Goal: Task Accomplishment & Management: Complete application form

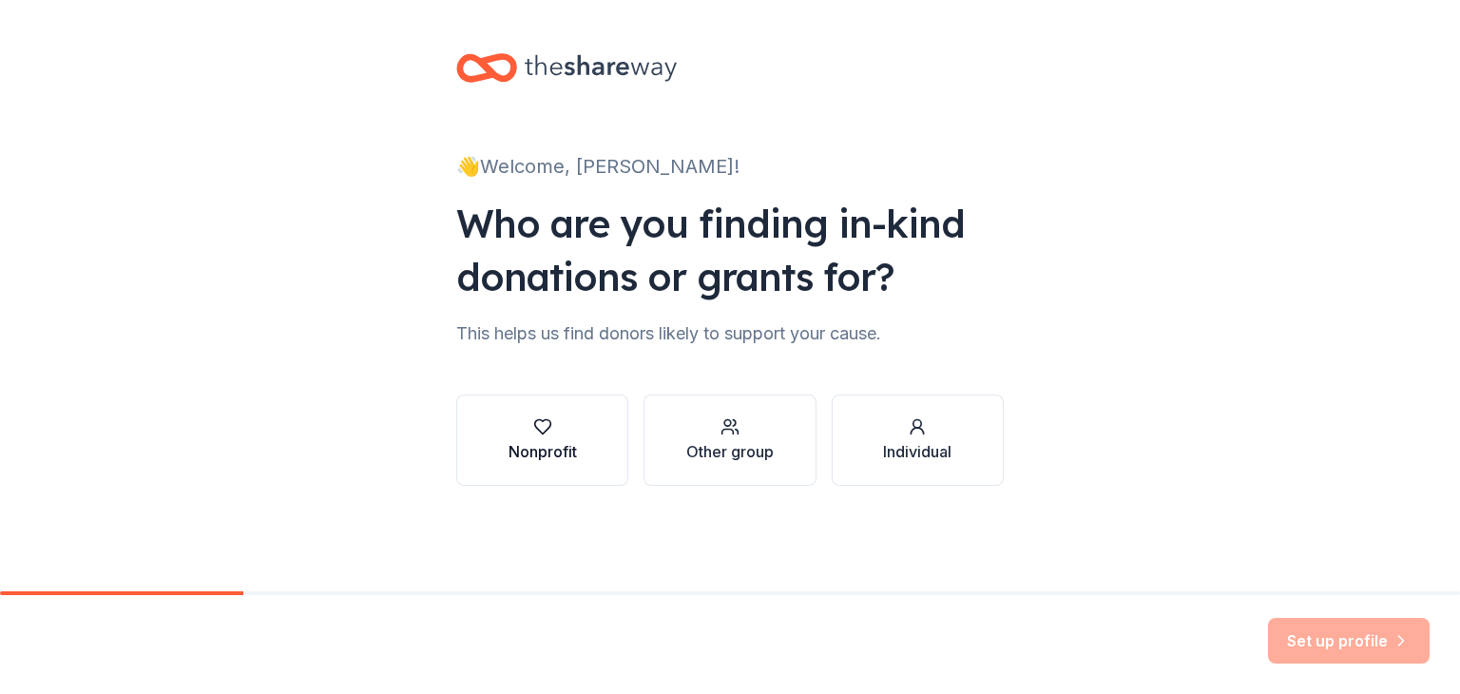
click at [536, 446] on div "Nonprofit" at bounding box center [543, 451] width 68 height 23
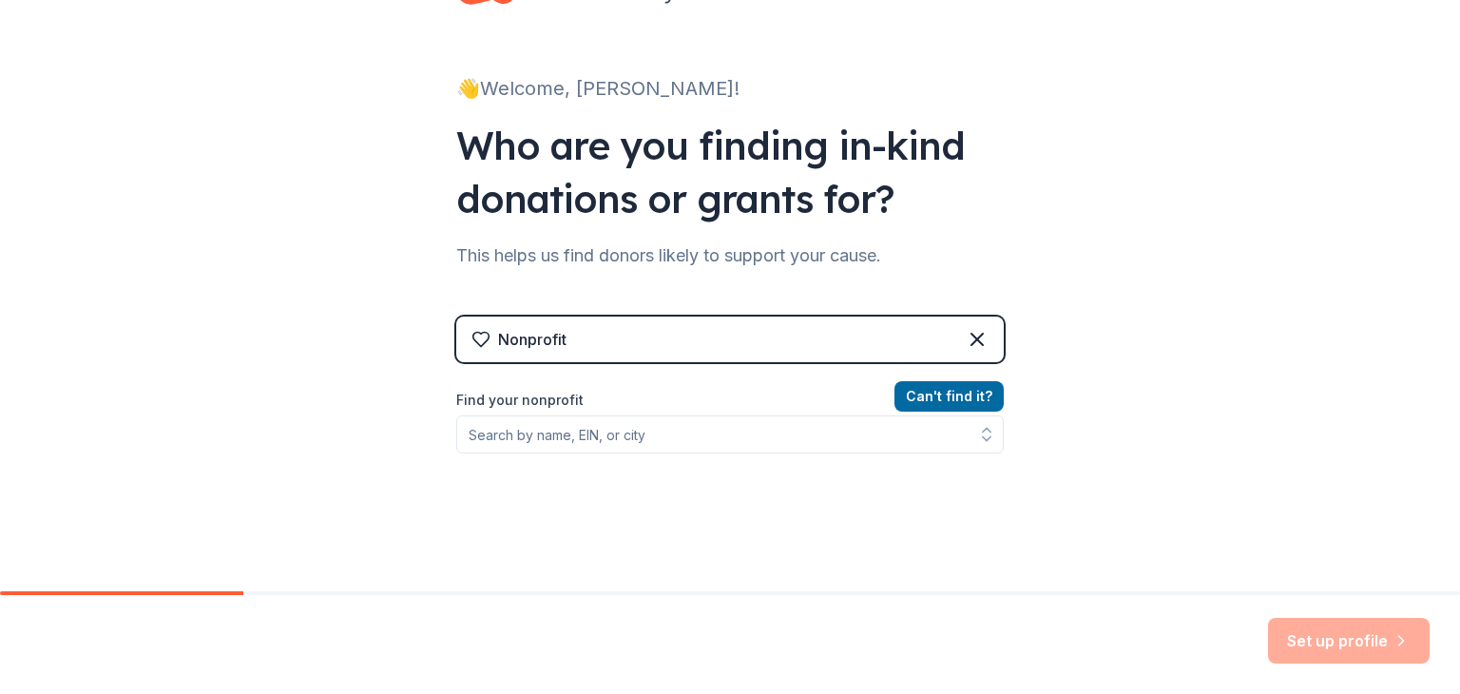
scroll to position [190, 0]
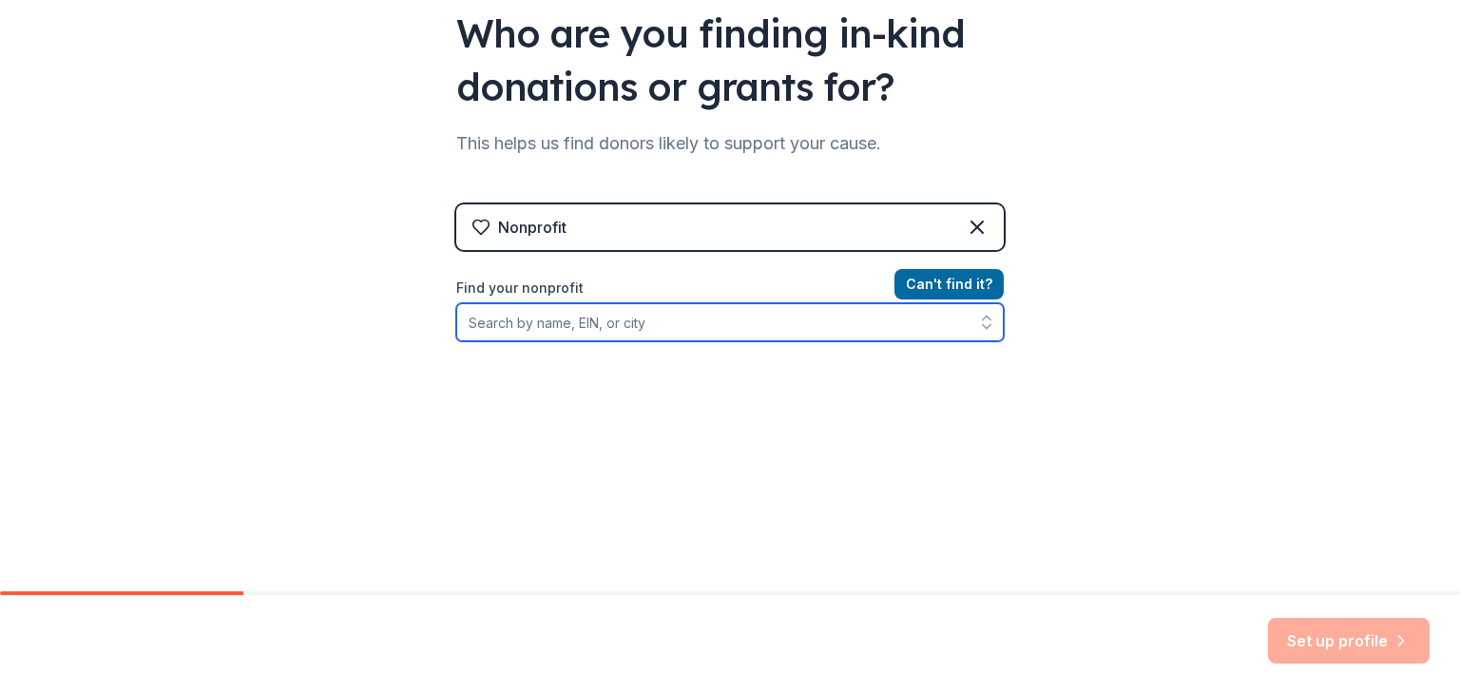
click at [700, 328] on input "Find your nonprofit" at bounding box center [730, 322] width 548 height 38
type input "351836690"
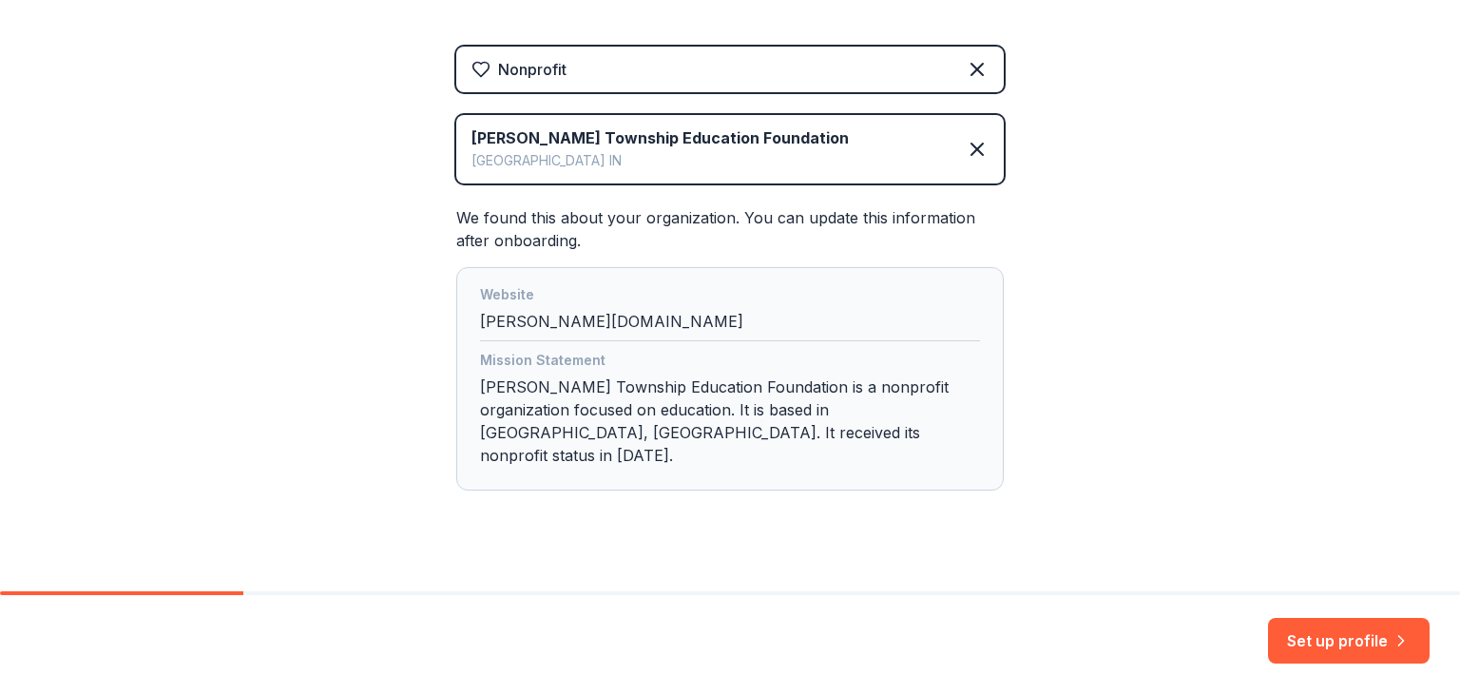
scroll to position [354, 0]
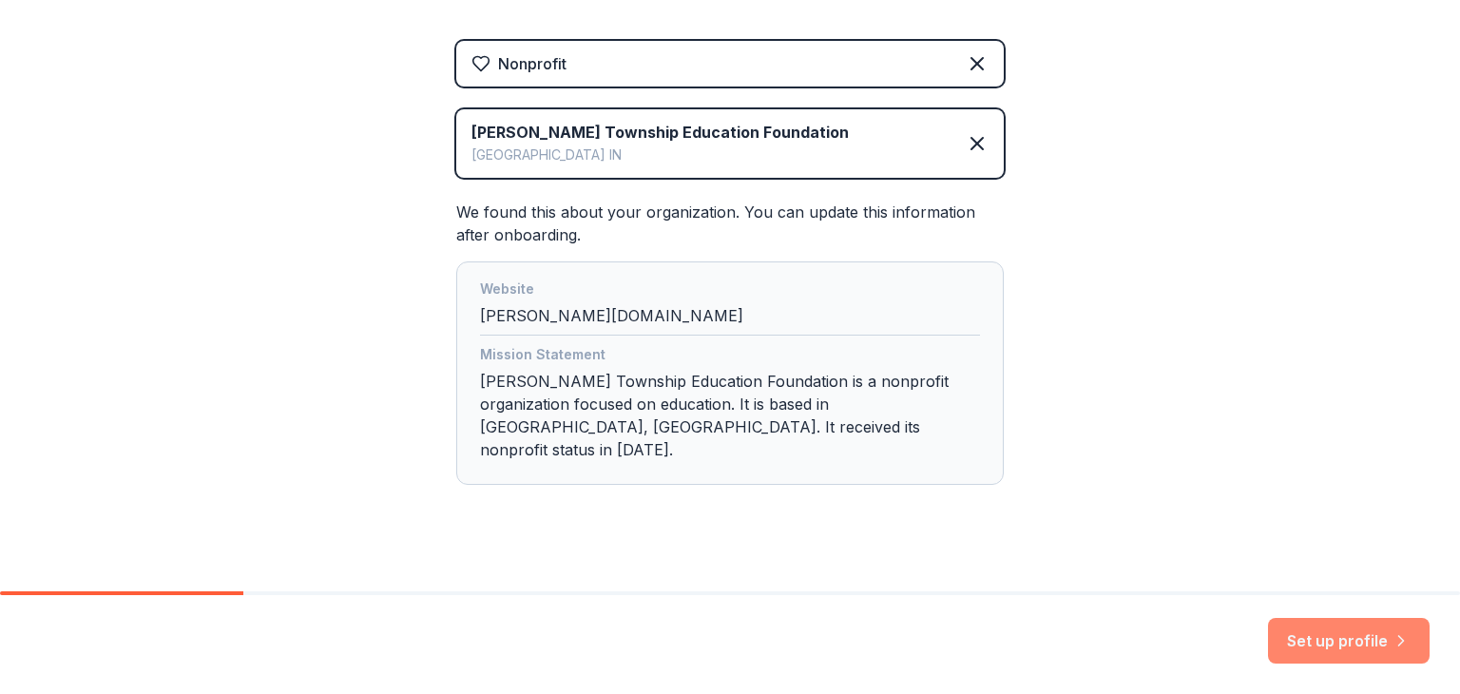
click at [1305, 636] on button "Set up profile" at bounding box center [1349, 641] width 162 height 46
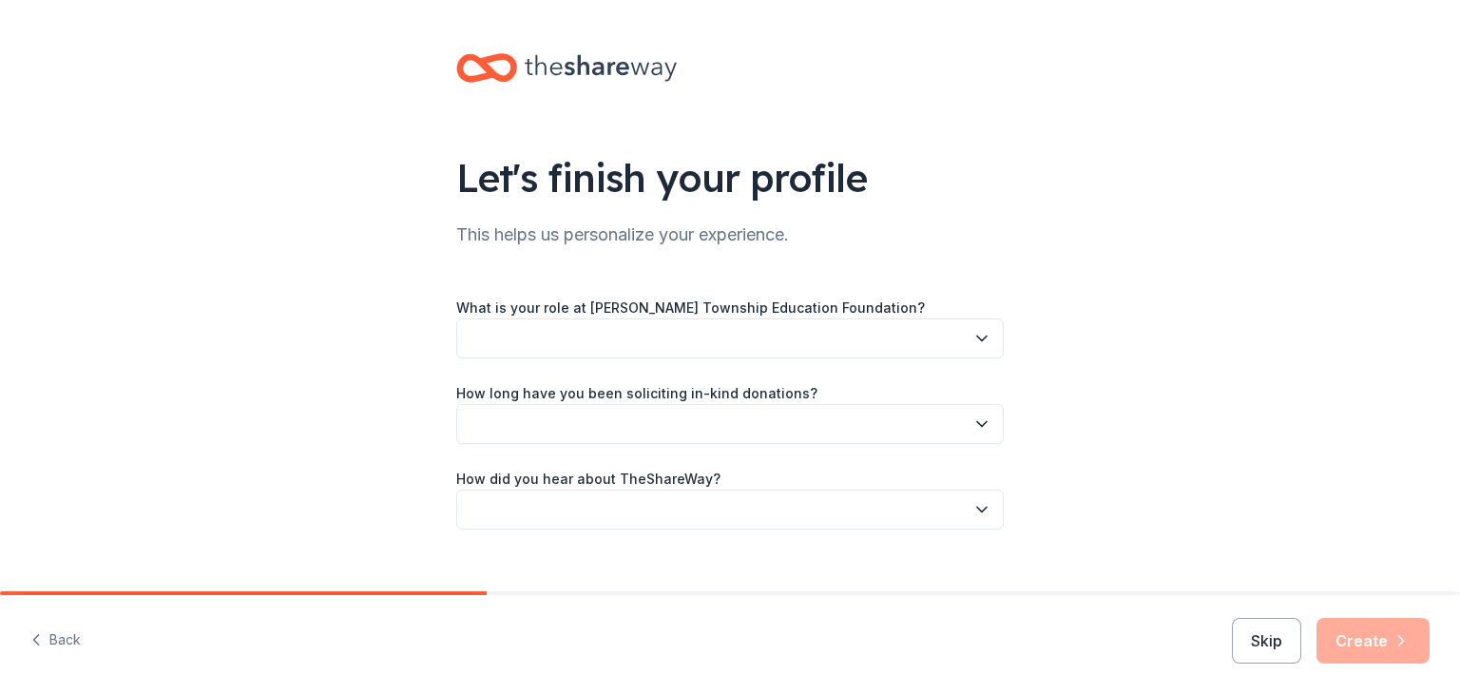
click at [551, 343] on button "button" at bounding box center [730, 339] width 548 height 40
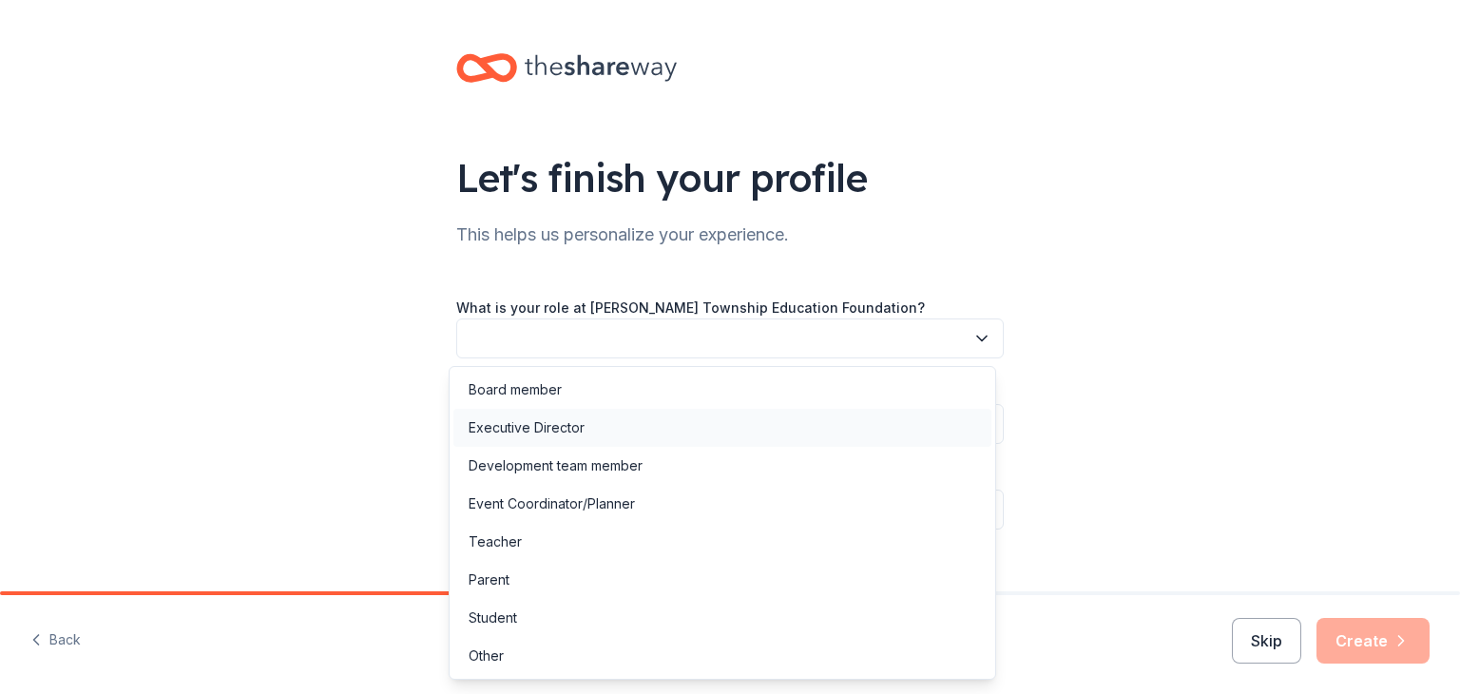
click at [536, 429] on div "Executive Director" at bounding box center [527, 427] width 116 height 23
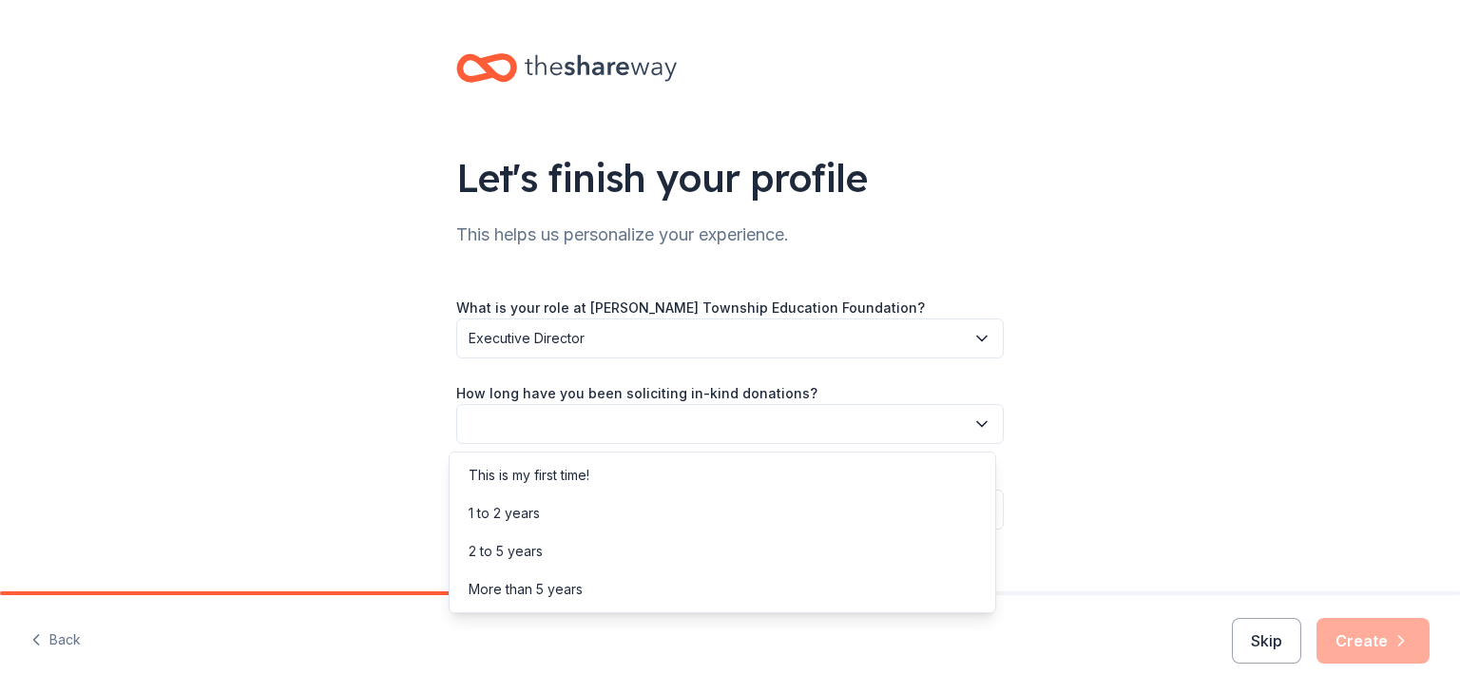
click at [537, 430] on button "button" at bounding box center [730, 424] width 548 height 40
click at [525, 587] on div "More than 5 years" at bounding box center [526, 589] width 114 height 23
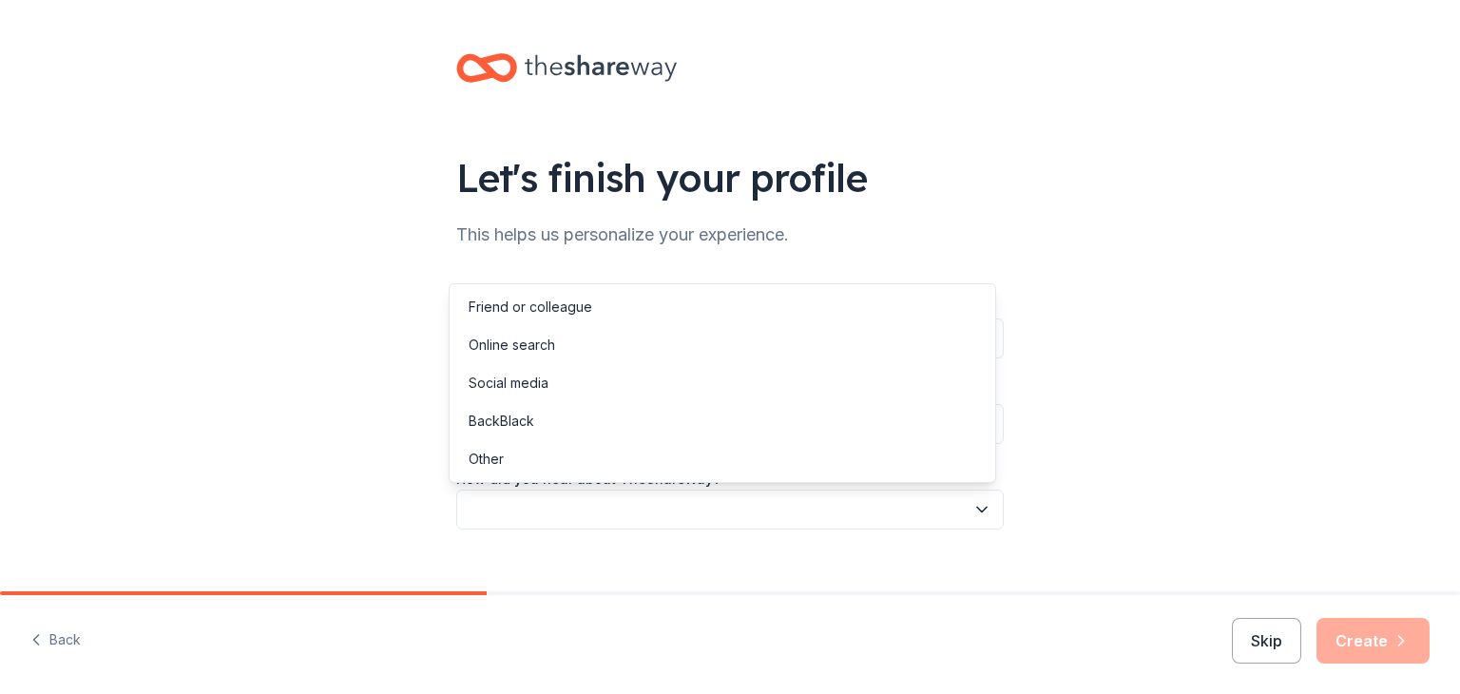
click at [540, 509] on button "button" at bounding box center [730, 510] width 548 height 40
click at [519, 466] on div "Other" at bounding box center [723, 459] width 538 height 38
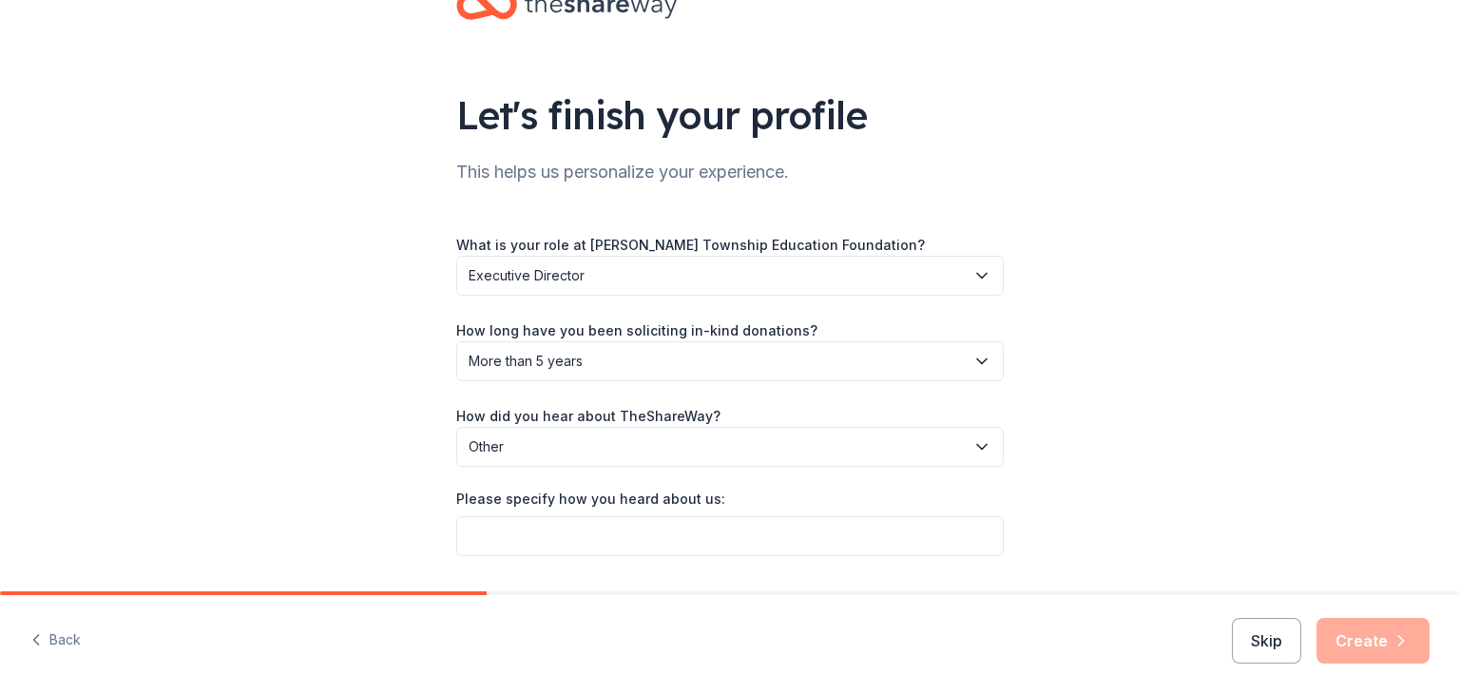
scroll to position [118, 0]
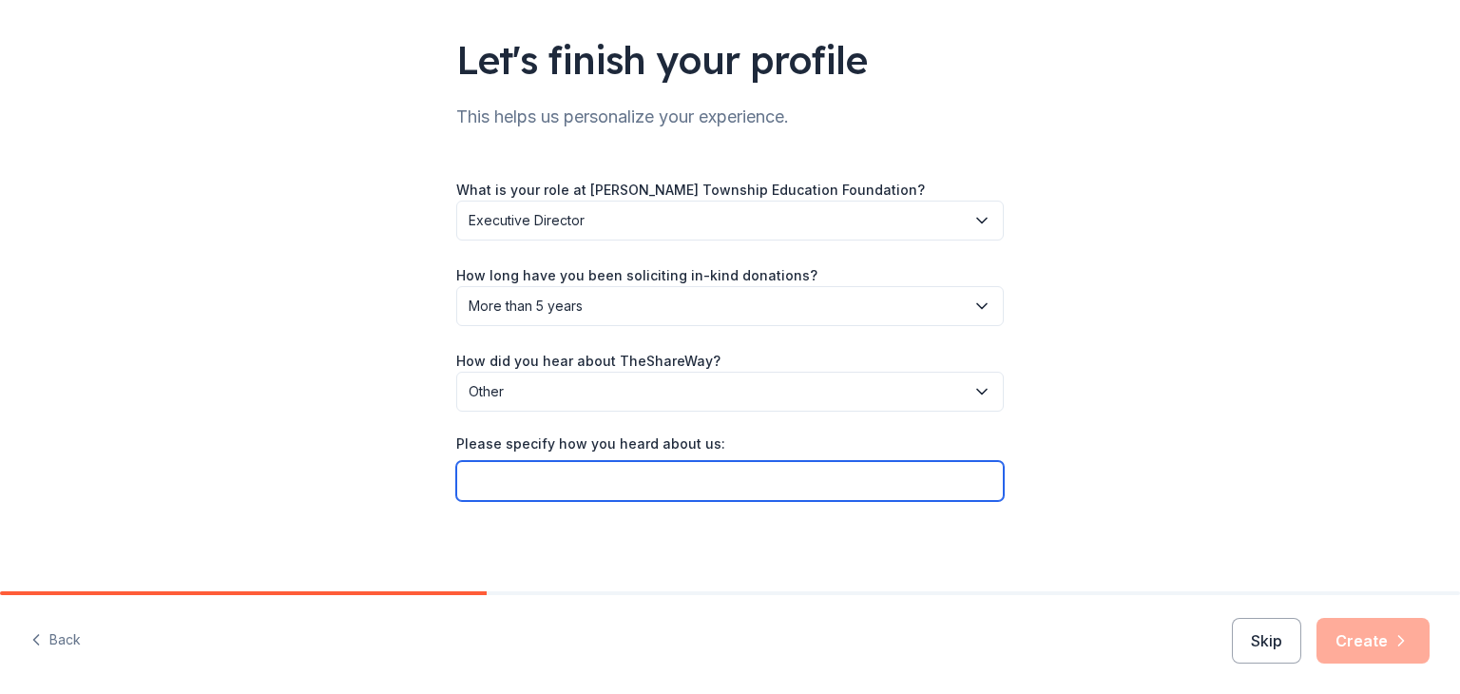
click at [612, 473] on input "Please specify how you heard about us:" at bounding box center [730, 481] width 548 height 40
type input "GiveButter"
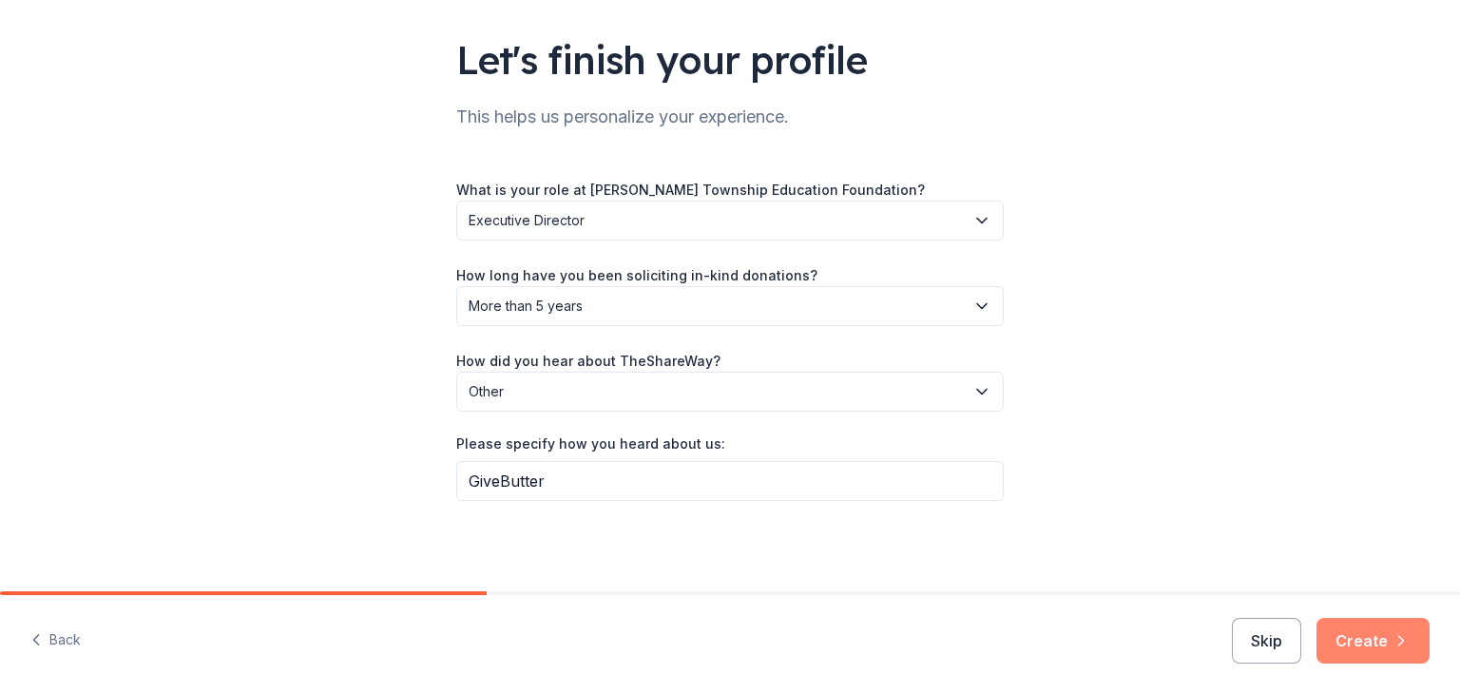
click at [1373, 644] on button "Create" at bounding box center [1373, 641] width 113 height 46
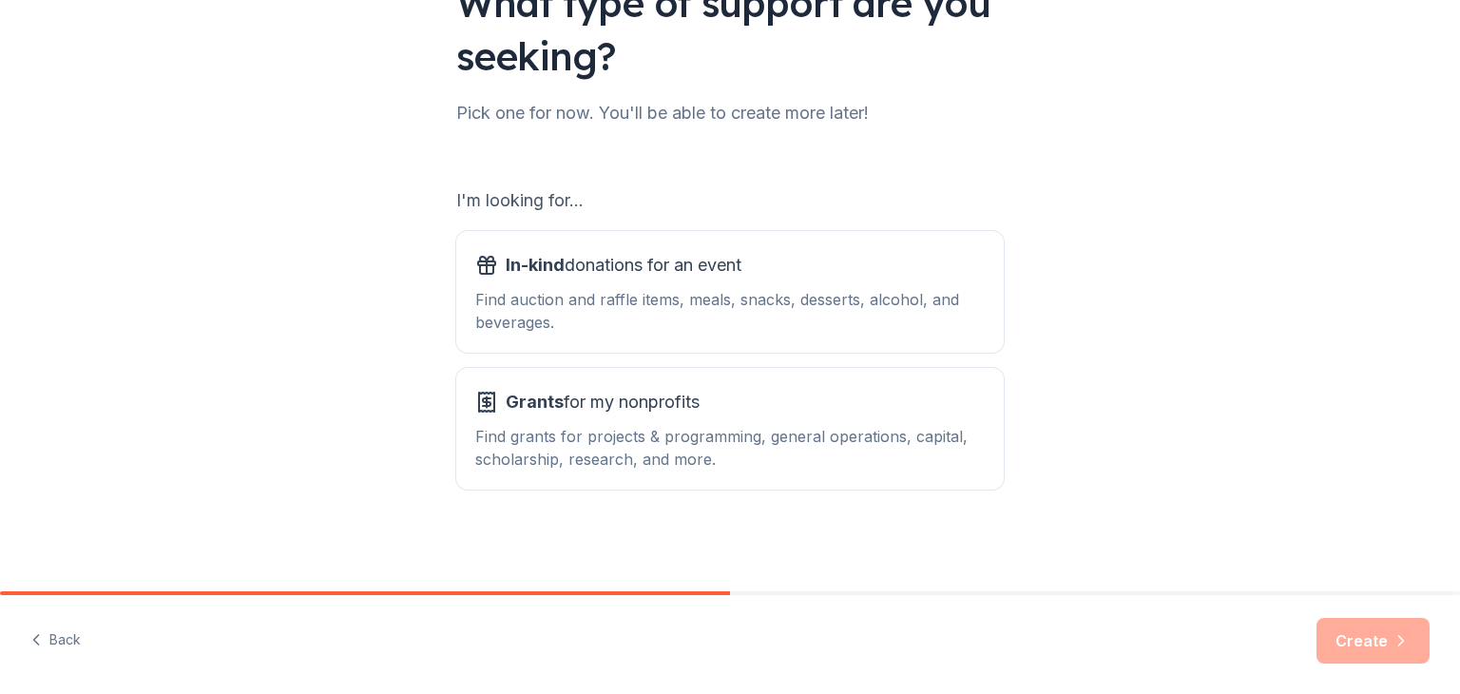
scroll to position [176, 0]
click at [548, 303] on div "Find auction and raffle items, meals, snacks, desserts, alcohol, and beverages." at bounding box center [730, 310] width 510 height 46
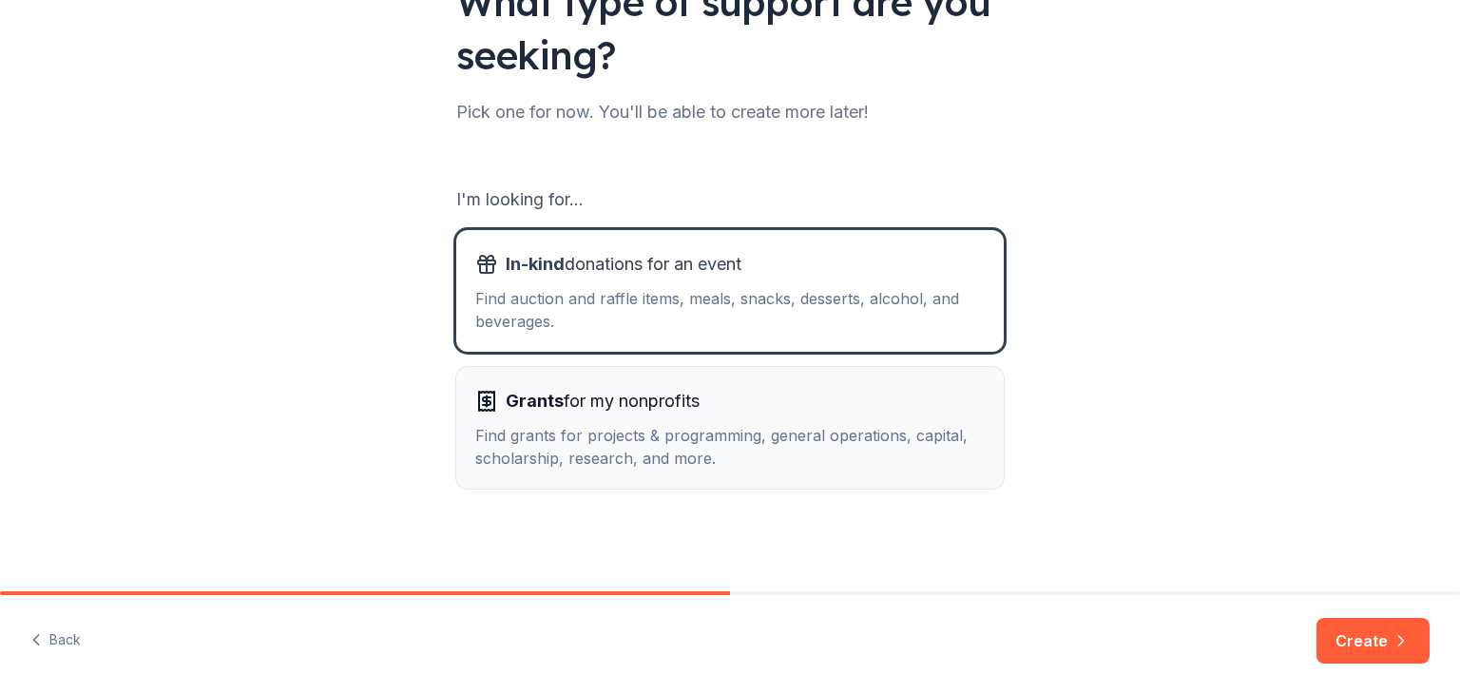
click at [586, 447] on div "Find grants for projects & programming, general operations, capital, scholarshi…" at bounding box center [730, 447] width 510 height 46
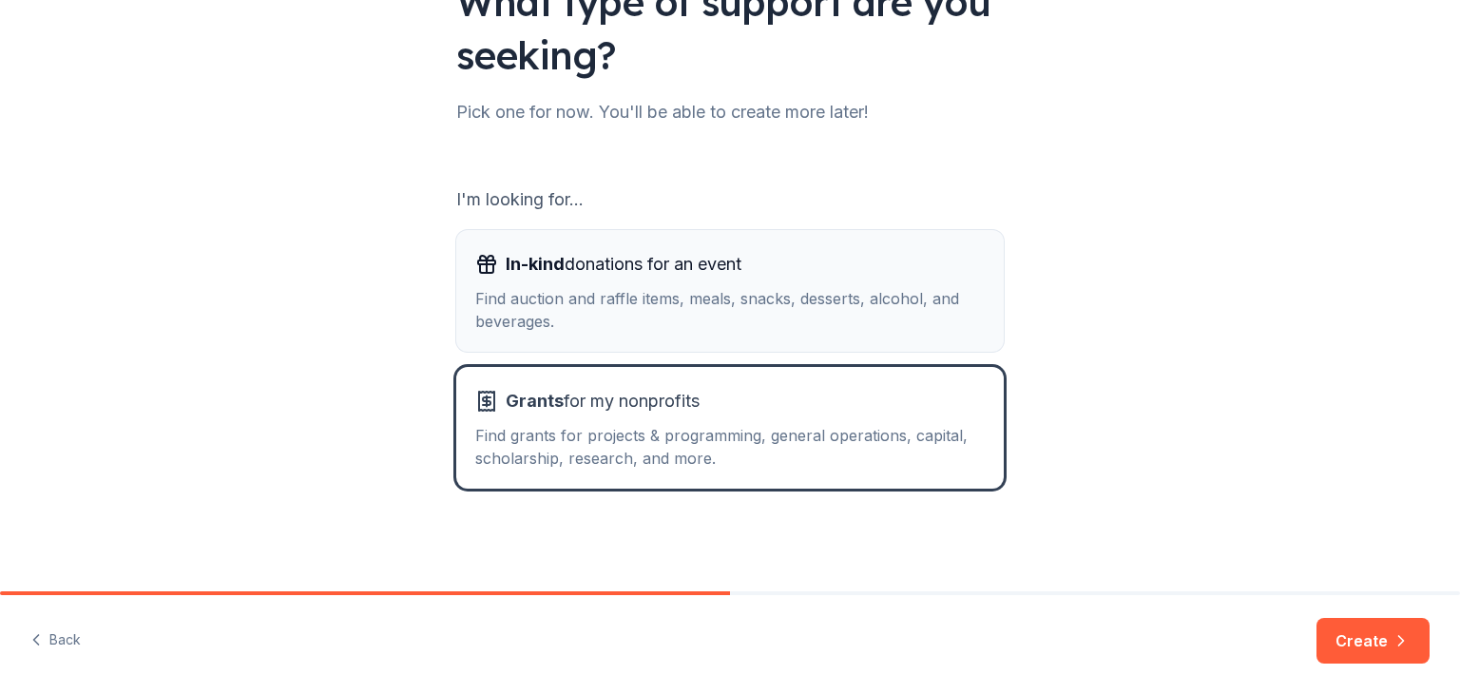
click at [673, 298] on div "Find auction and raffle items, meals, snacks, desserts, alcohol, and beverages." at bounding box center [730, 310] width 510 height 46
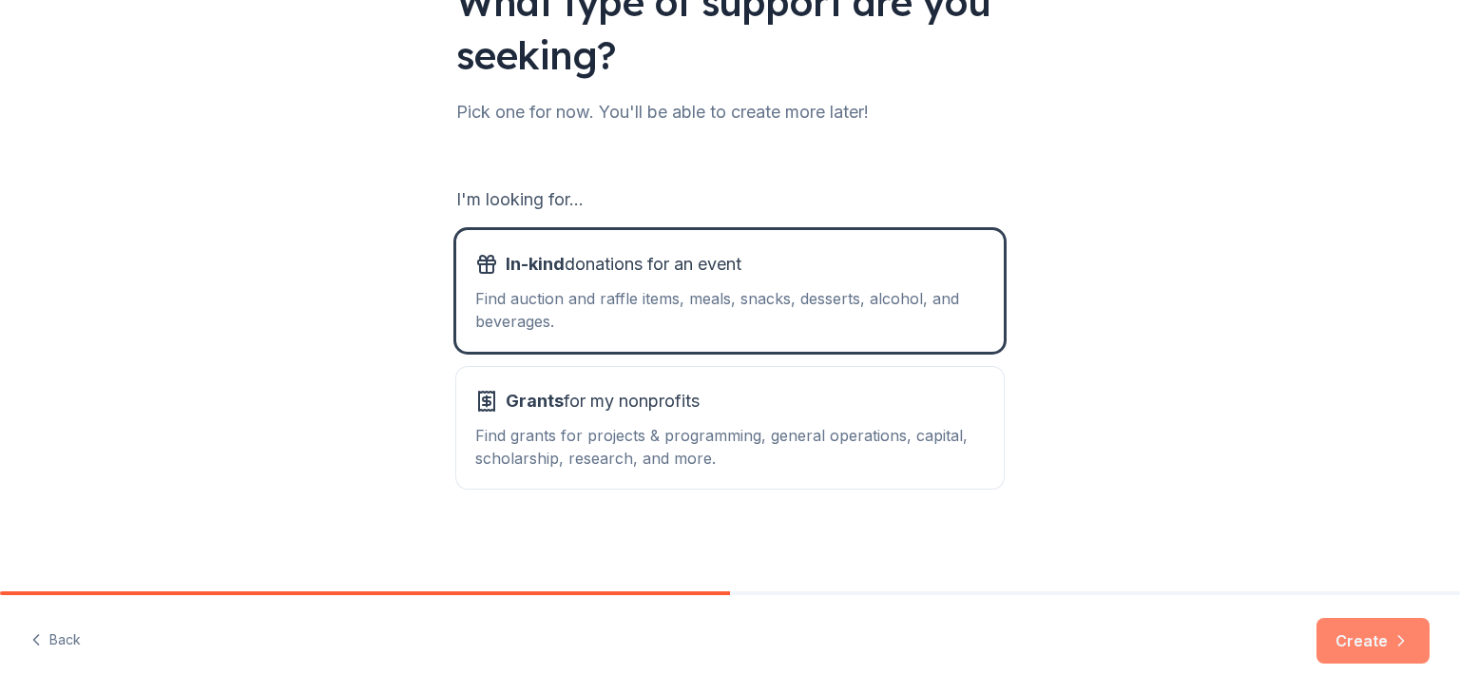
click at [1367, 648] on button "Create" at bounding box center [1373, 641] width 113 height 46
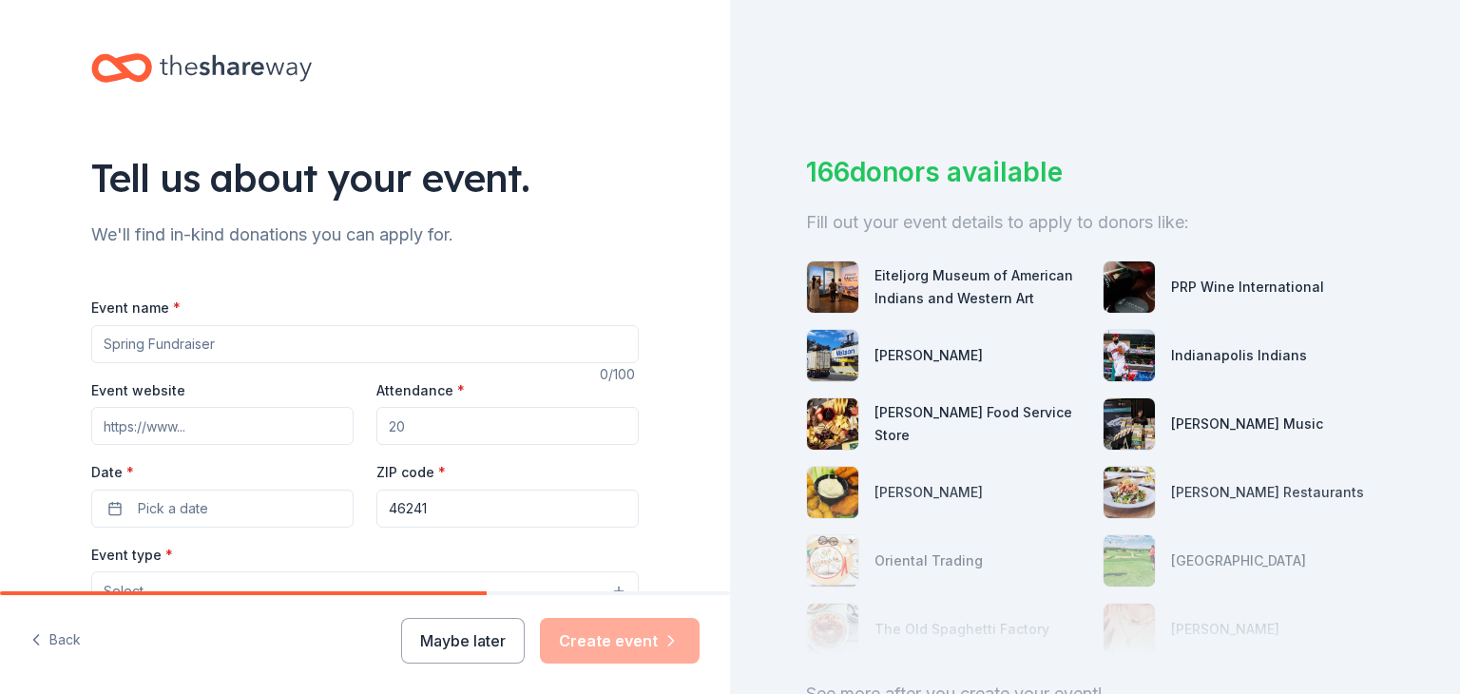
click at [113, 350] on input "Event name *" at bounding box center [365, 344] width 548 height 38
type input "Giants of Trivia"
click at [173, 423] on input "Event website" at bounding box center [222, 426] width 262 height 38
click at [133, 429] on input "Event website" at bounding box center [222, 426] width 262 height 38
paste input "[URL][DOMAIN_NAME][PERSON_NAME]"
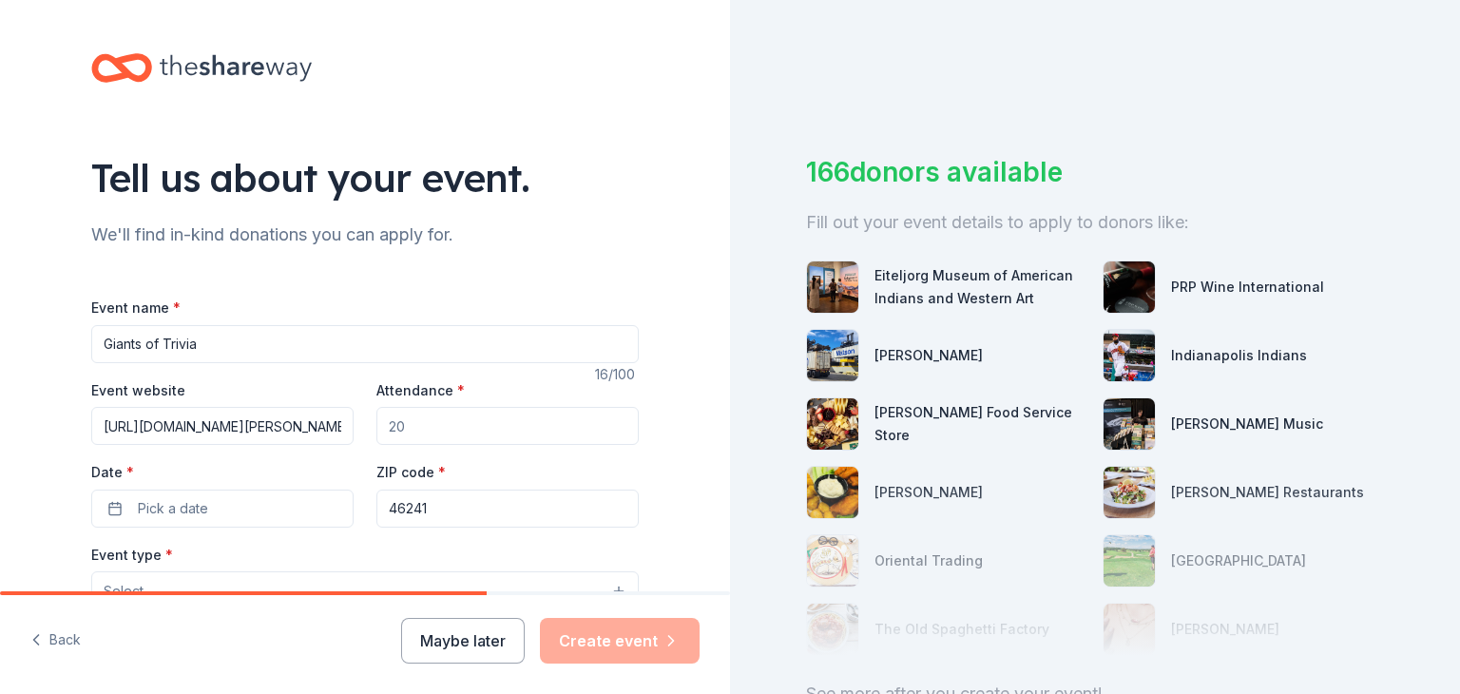
scroll to position [0, 82]
type input "[URL][DOMAIN_NAME][PERSON_NAME]"
click at [149, 513] on span "Pick a date" at bounding box center [173, 508] width 70 height 23
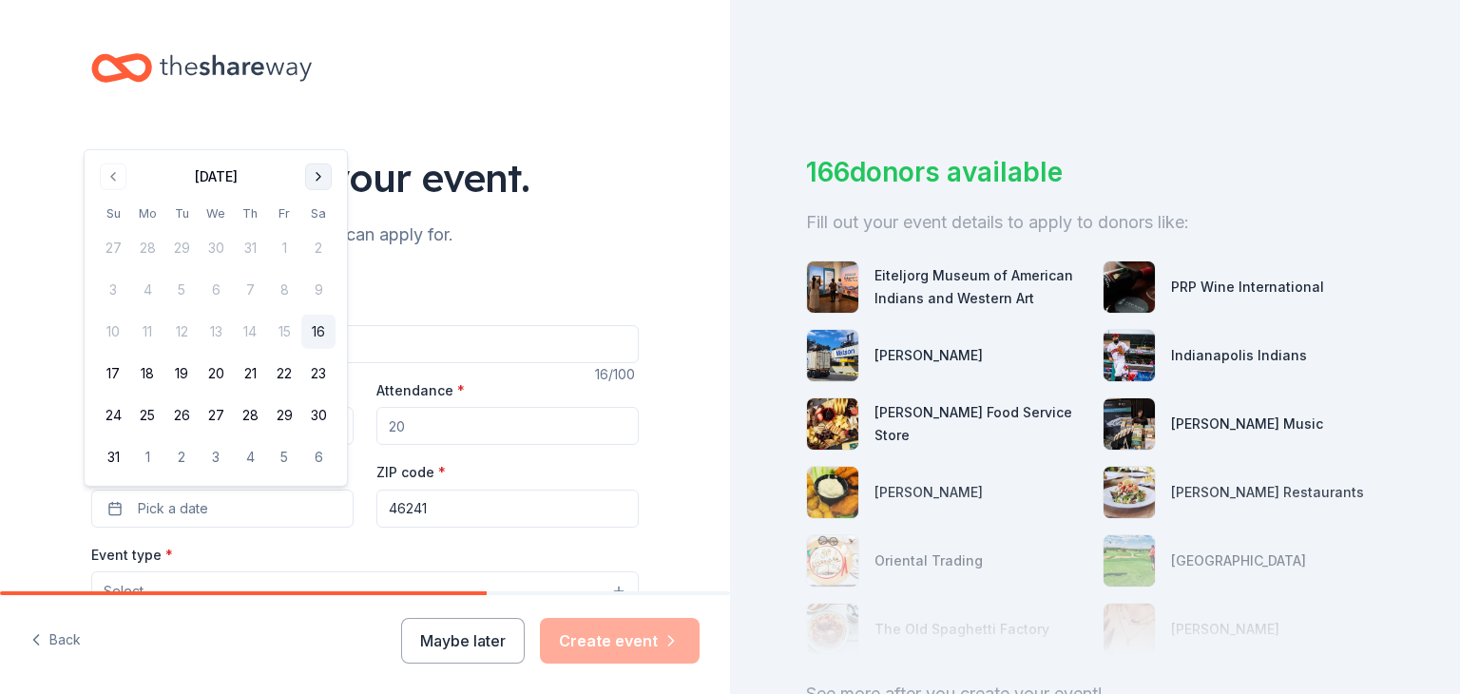
click at [322, 179] on button "Go to next month" at bounding box center [318, 177] width 27 height 27
click at [322, 179] on div "Tell us about your event." at bounding box center [365, 177] width 548 height 53
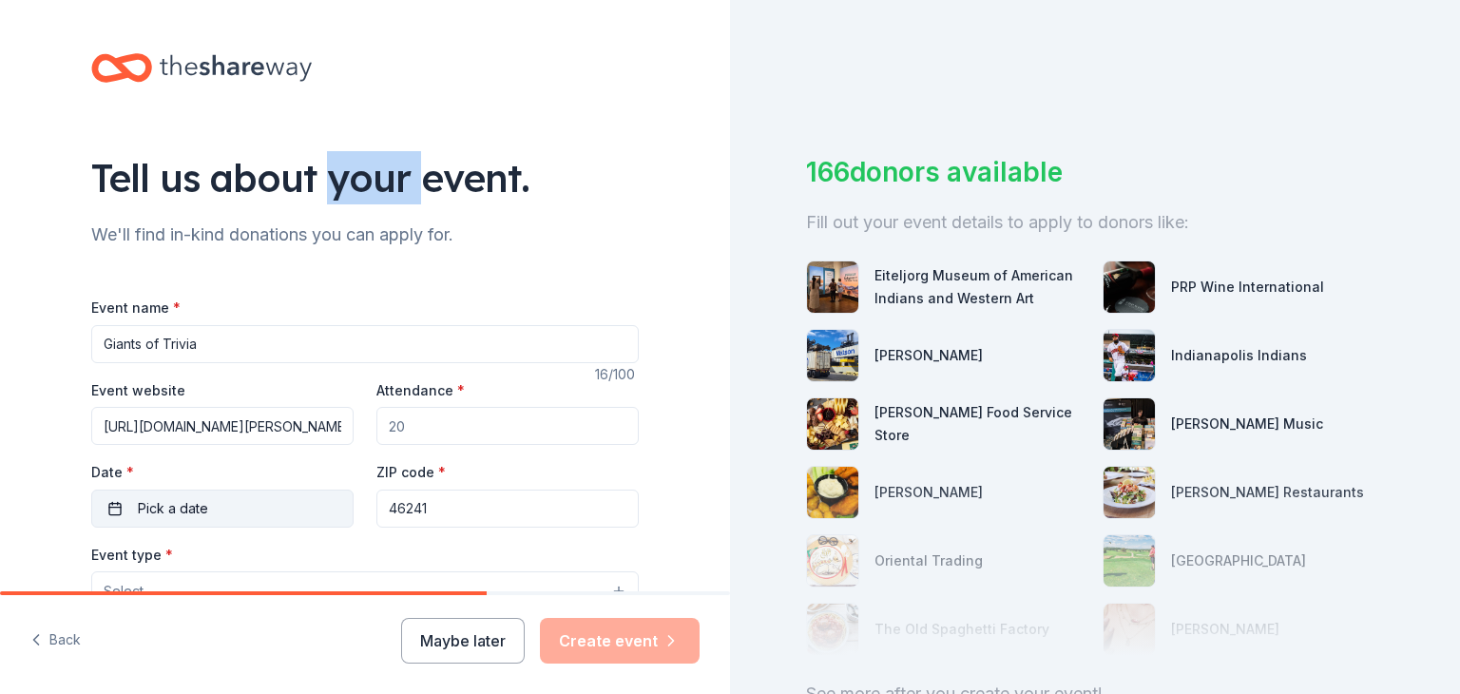
click at [205, 518] on button "Pick a date" at bounding box center [222, 509] width 262 height 38
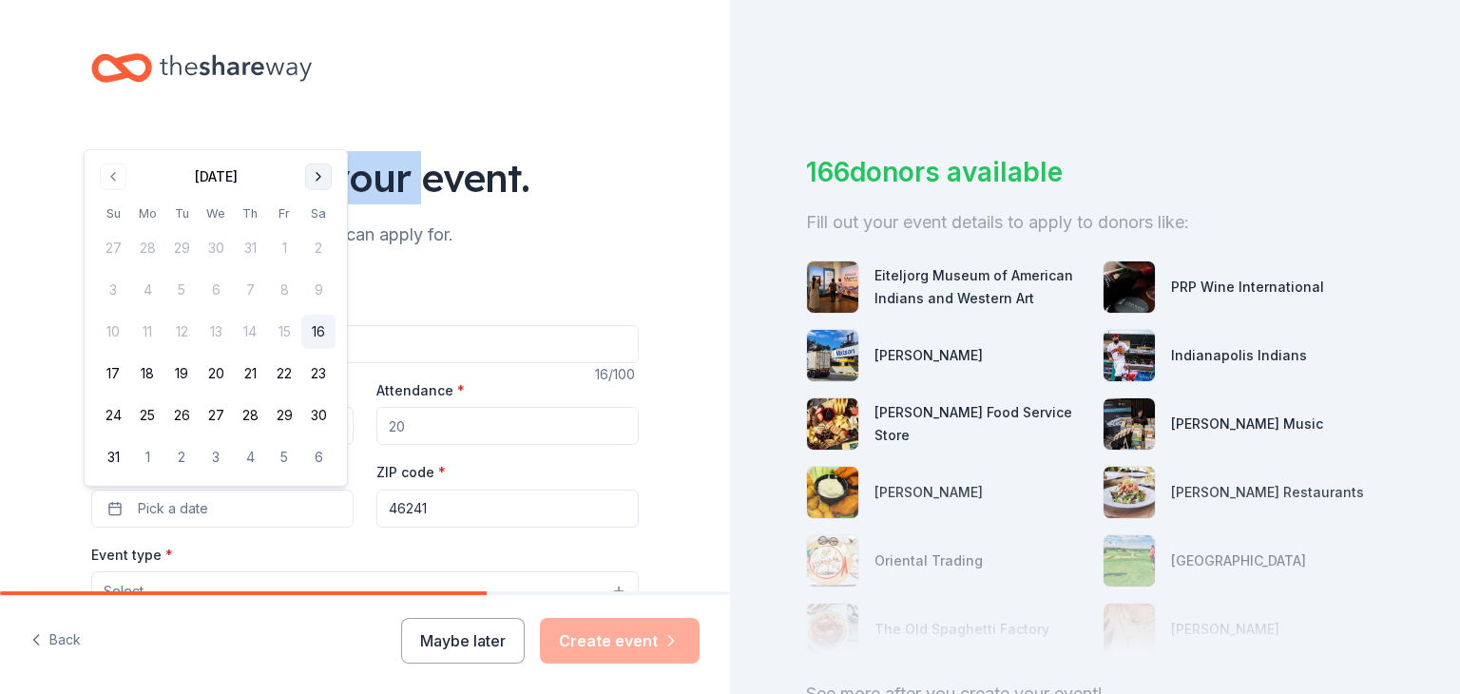
click at [313, 181] on button "Go to next month" at bounding box center [318, 177] width 27 height 27
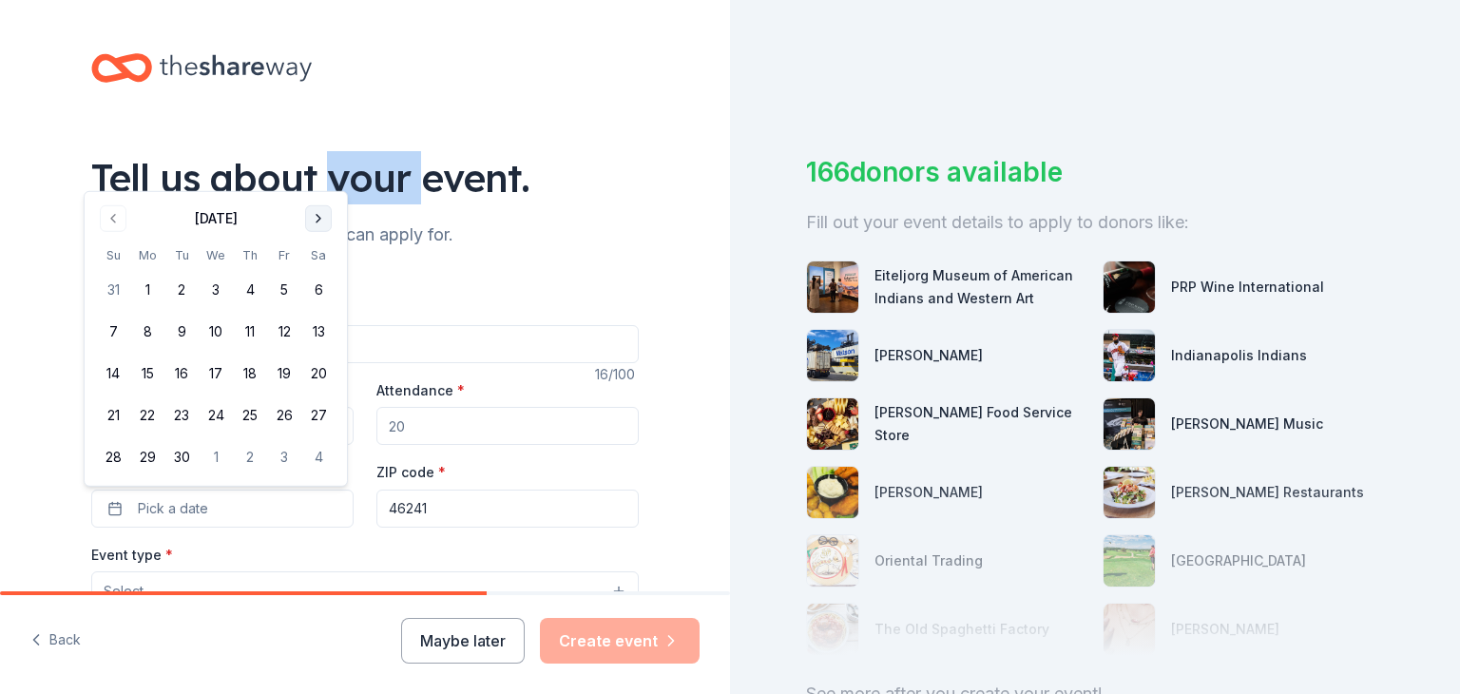
click at [319, 222] on button "Go to next month" at bounding box center [318, 218] width 27 height 27
click at [312, 294] on button "4" at bounding box center [318, 290] width 34 height 34
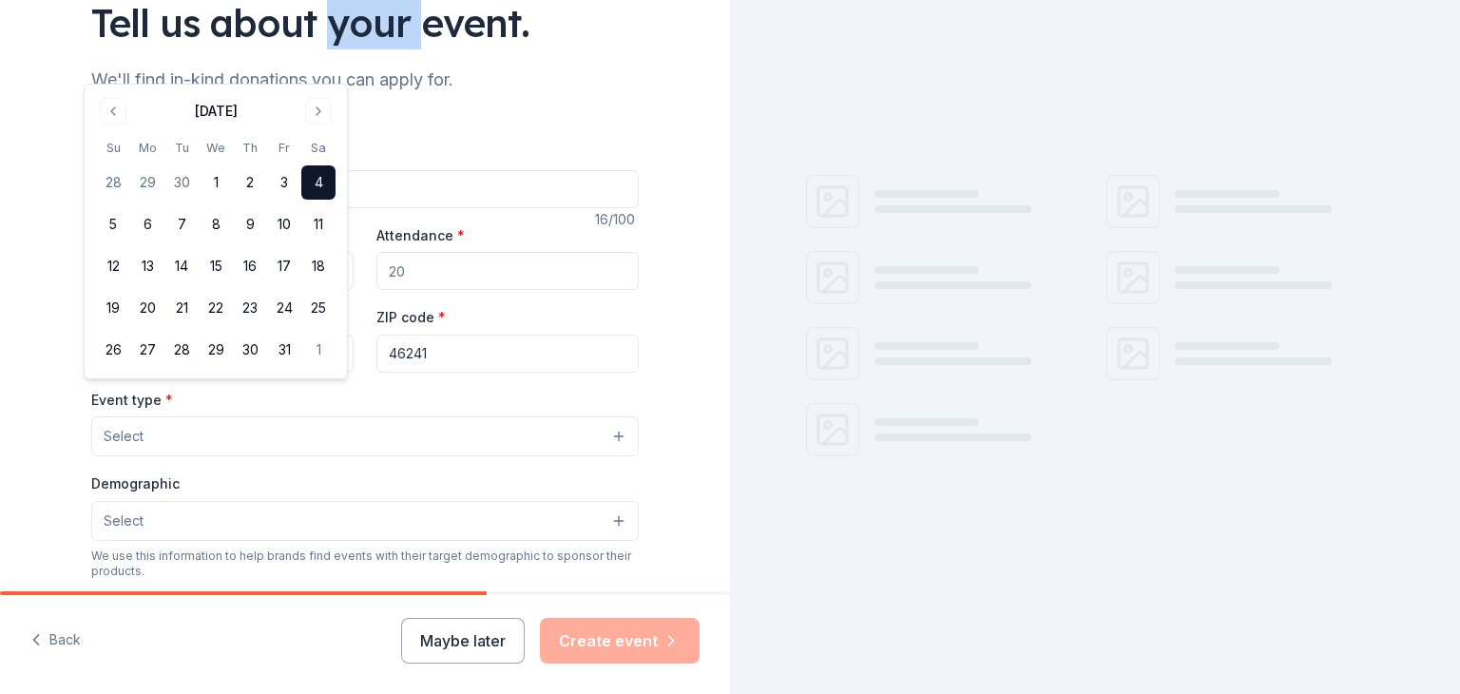
scroll to position [190, 0]
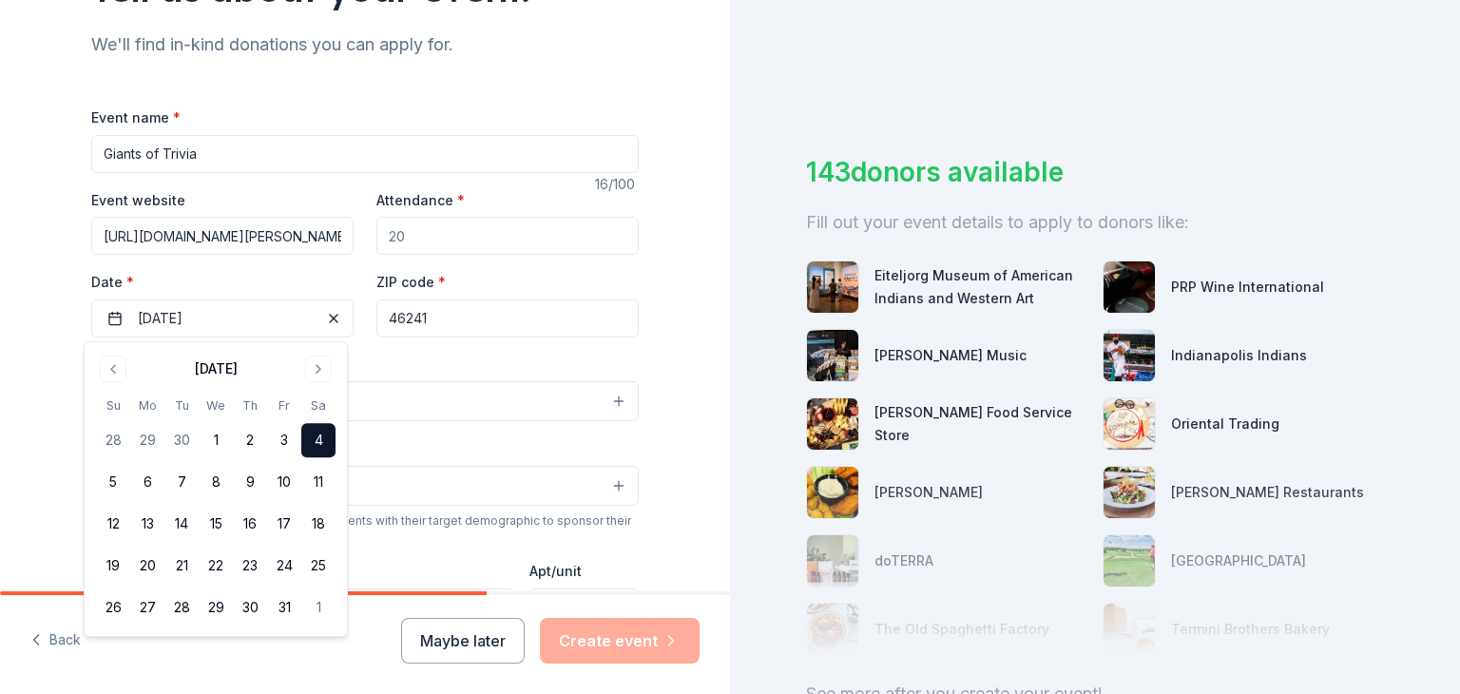
click at [450, 241] on input "Attendance *" at bounding box center [508, 236] width 262 height 38
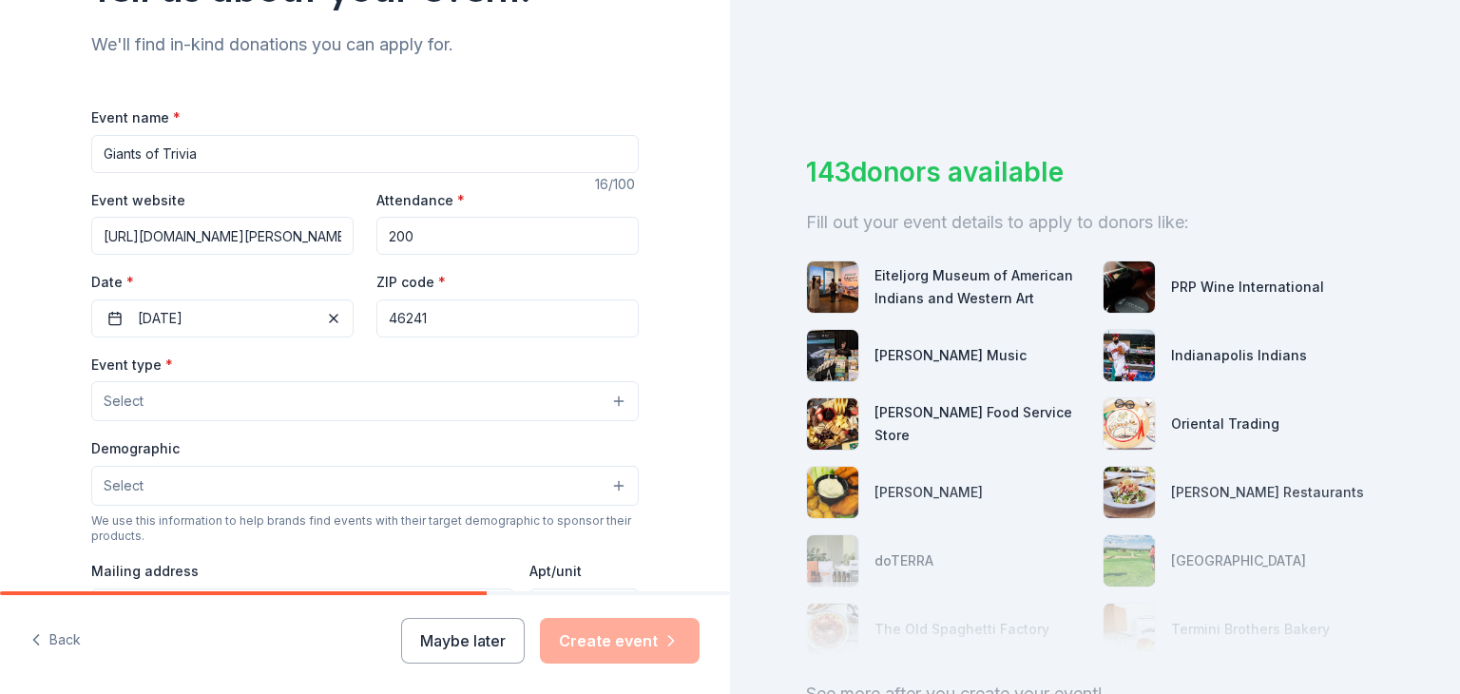
type input "200"
click at [238, 408] on button "Select" at bounding box center [365, 401] width 548 height 40
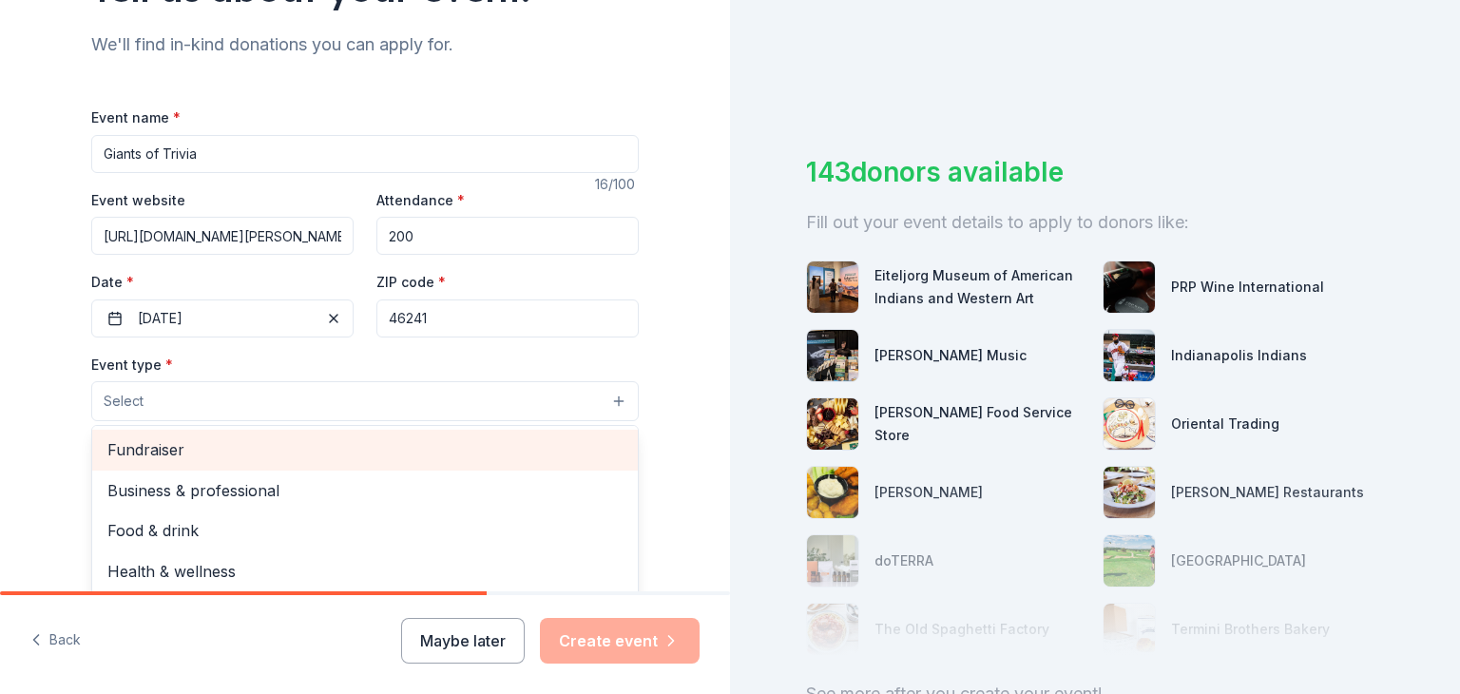
click at [217, 444] on span "Fundraiser" at bounding box center [364, 449] width 515 height 25
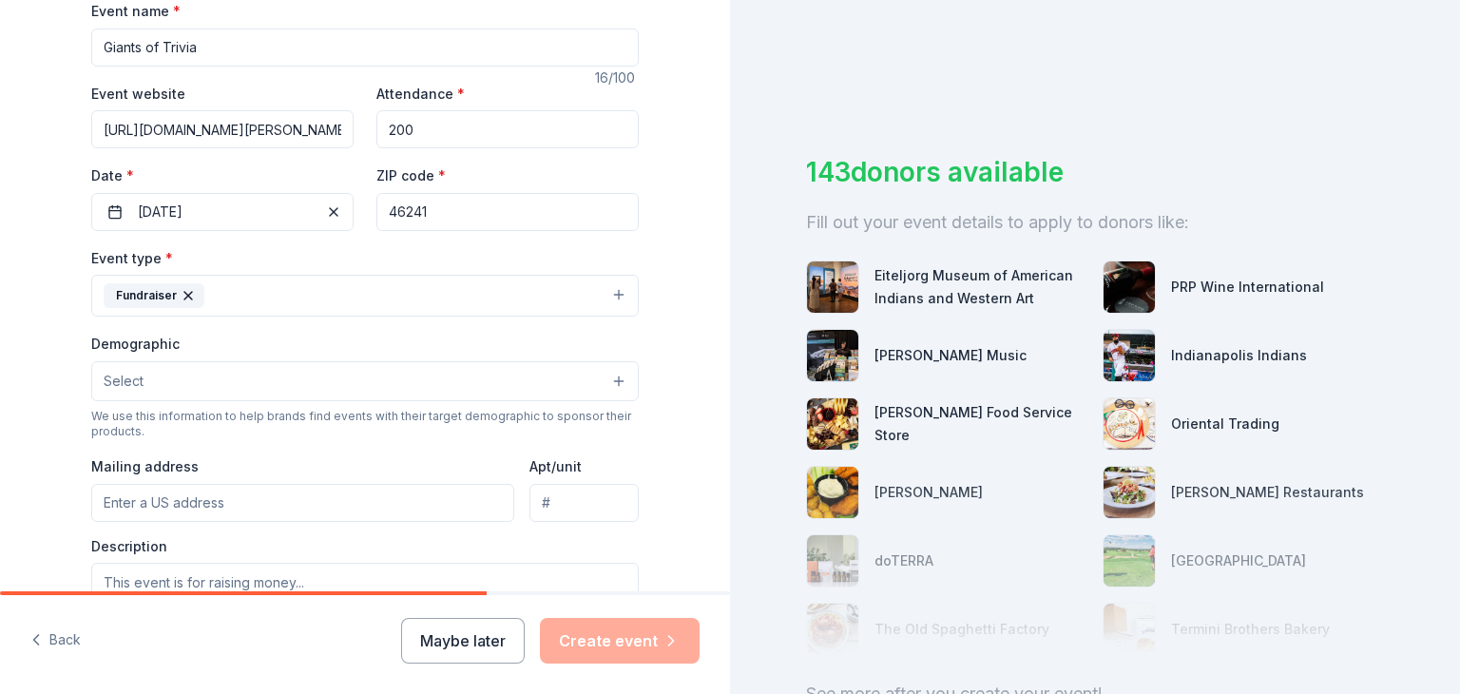
click at [198, 384] on button "Select" at bounding box center [365, 381] width 548 height 40
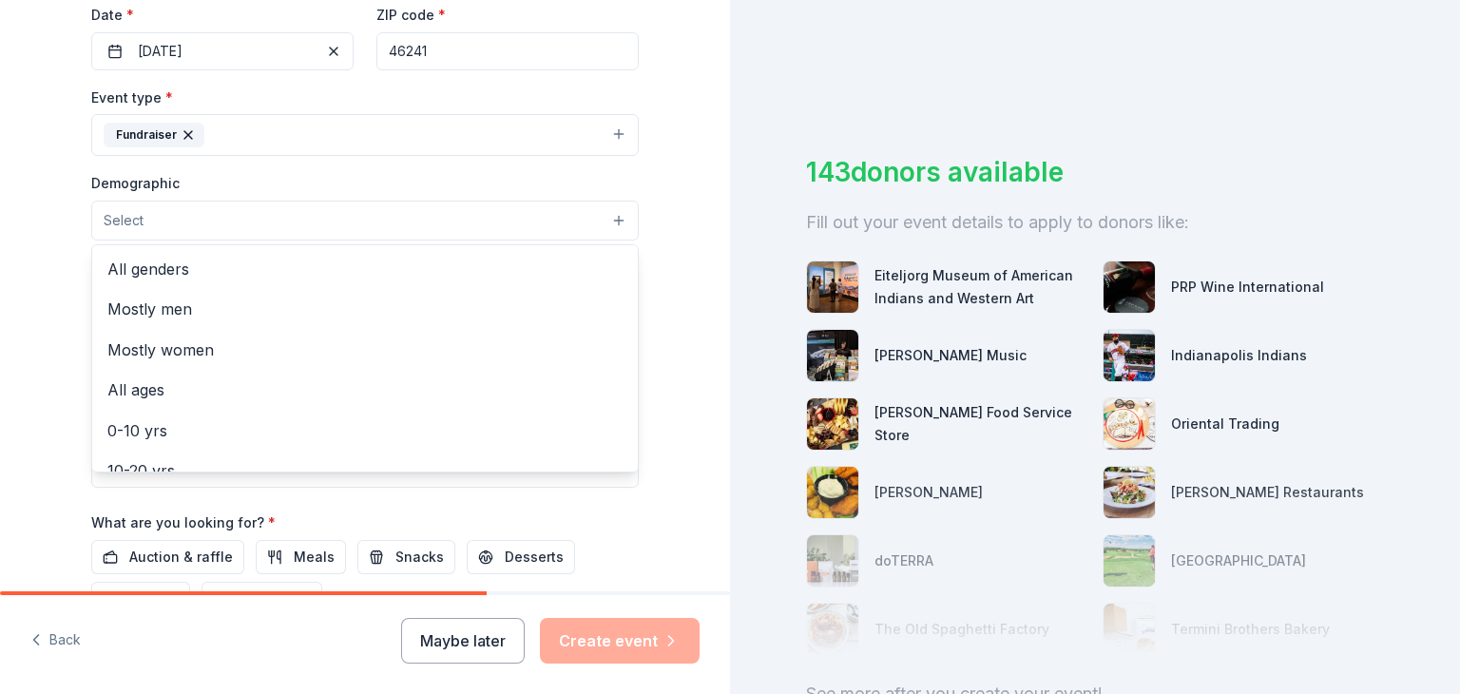
scroll to position [486, 0]
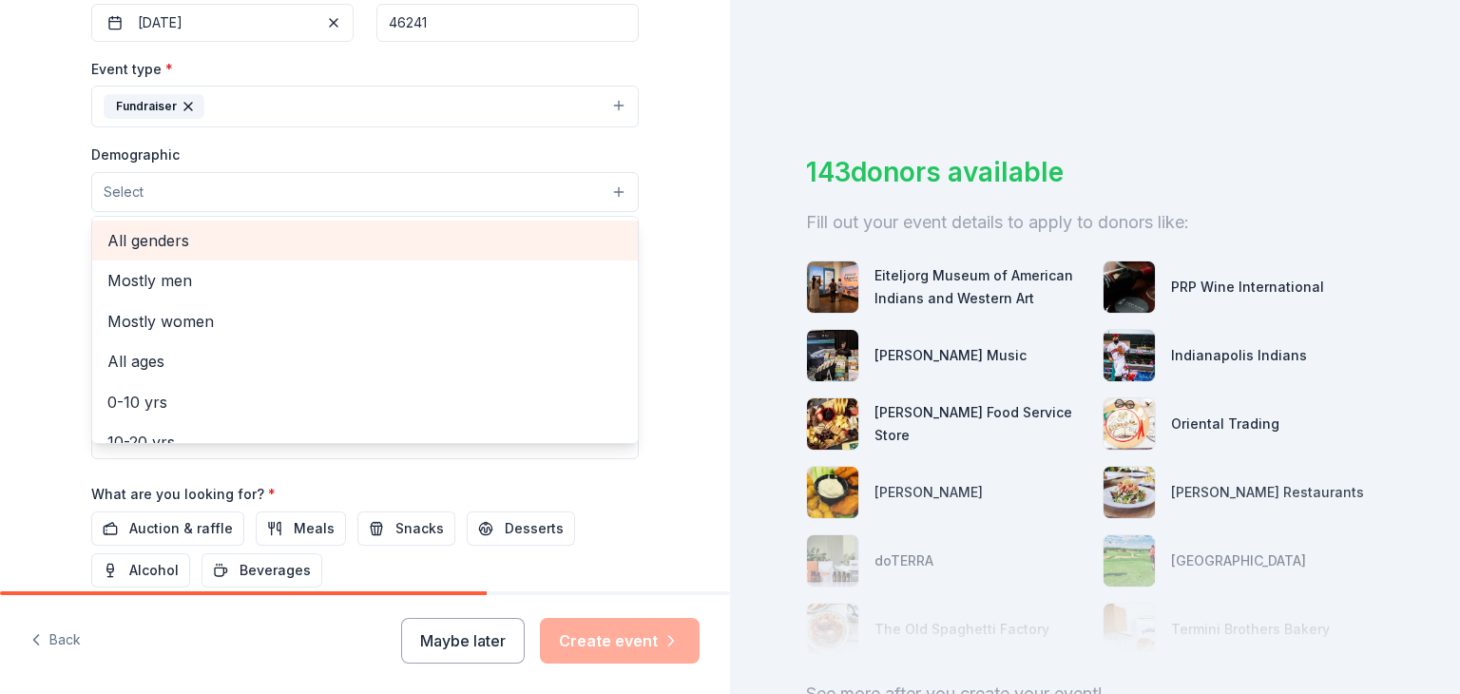
click at [171, 248] on span "All genders" at bounding box center [364, 240] width 515 height 25
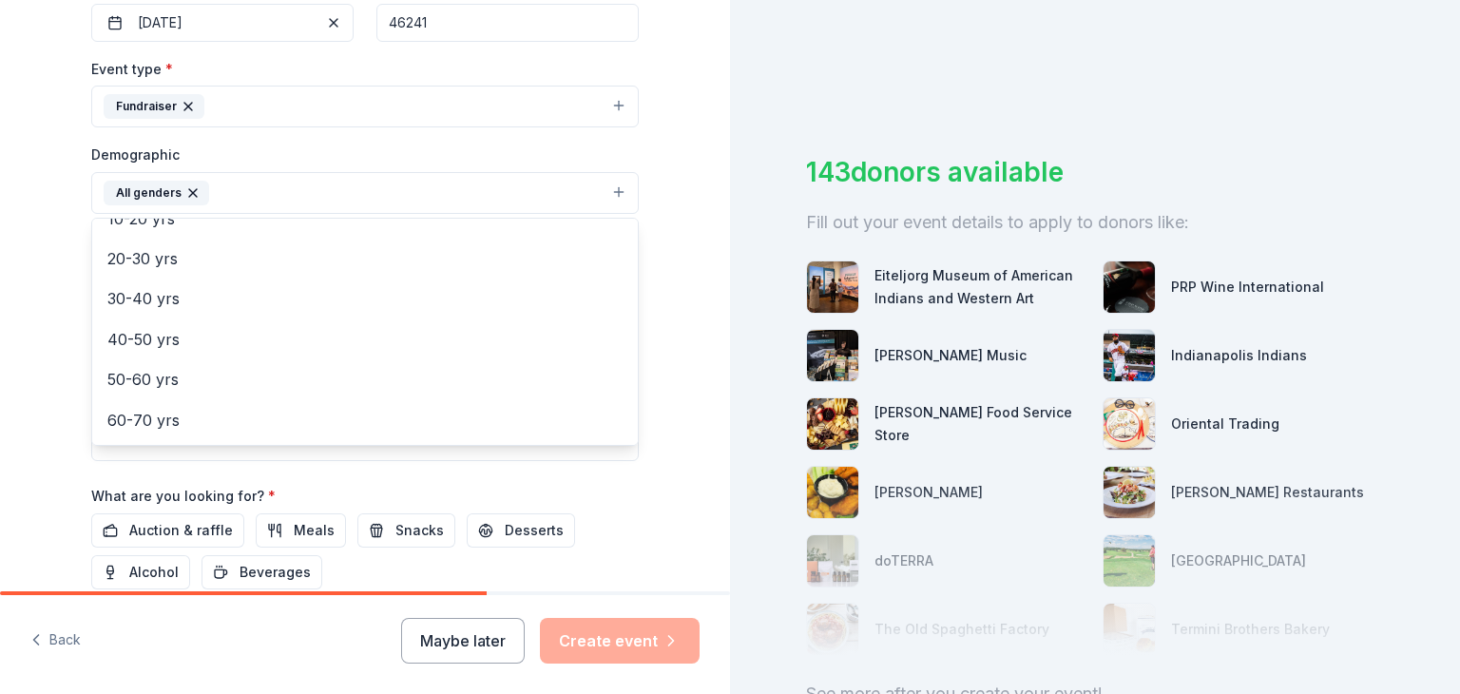
scroll to position [190, 0]
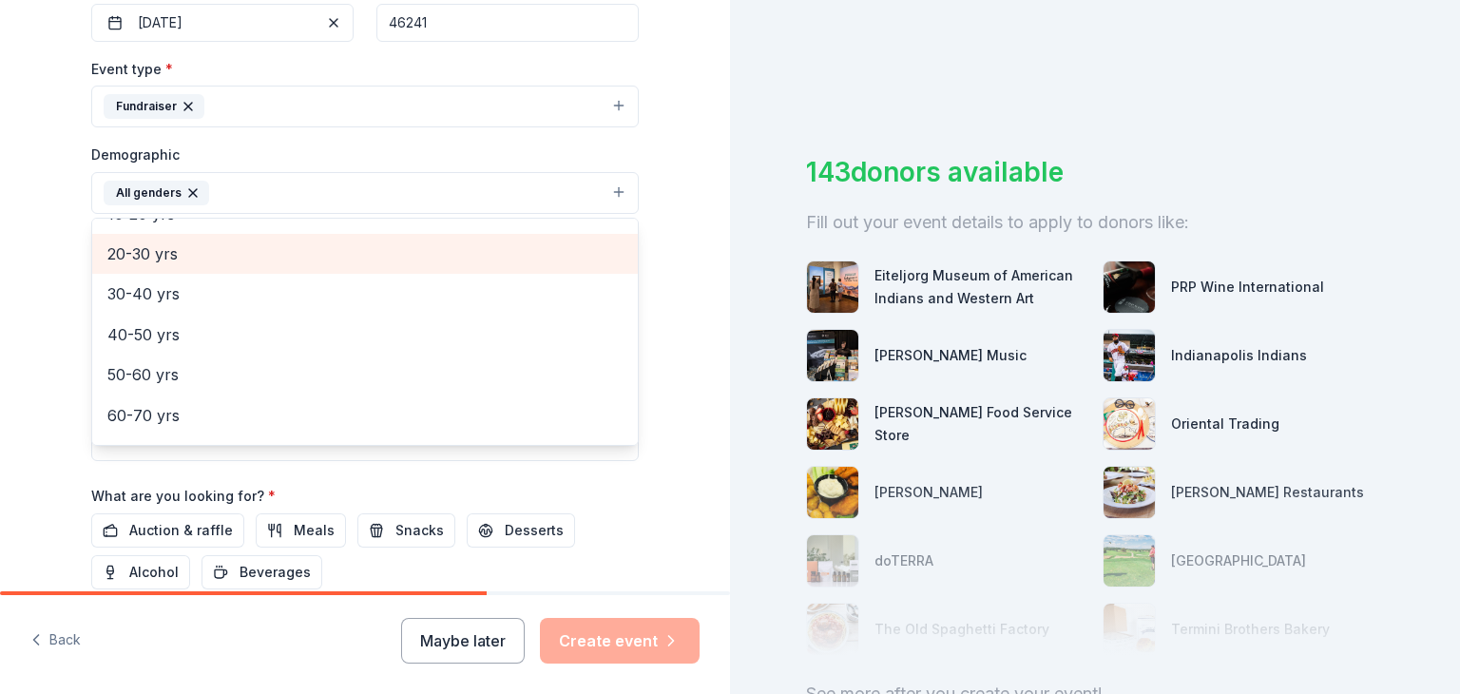
click at [156, 257] on span "20-30 yrs" at bounding box center [364, 254] width 515 height 25
click at [164, 260] on span "30-40 yrs" at bounding box center [364, 254] width 515 height 25
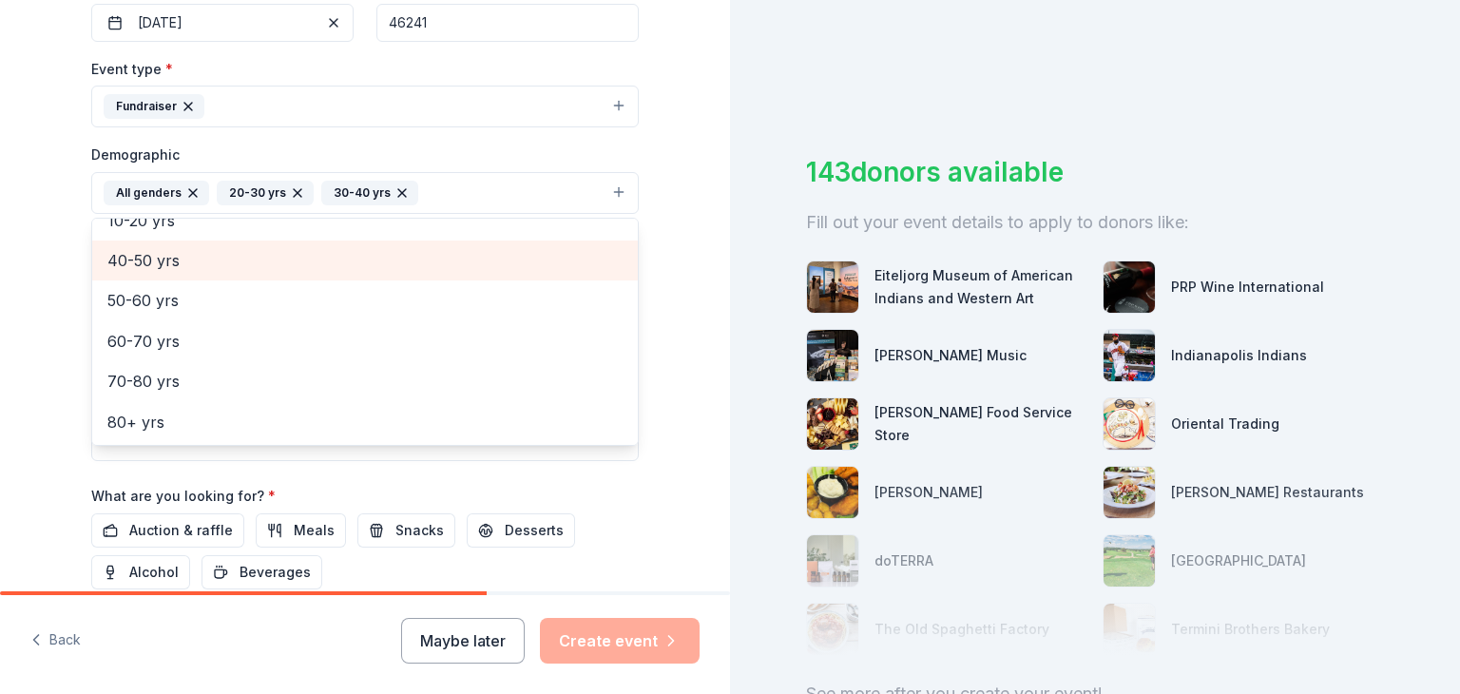
click at [156, 262] on span "40-50 yrs" at bounding box center [364, 260] width 515 height 25
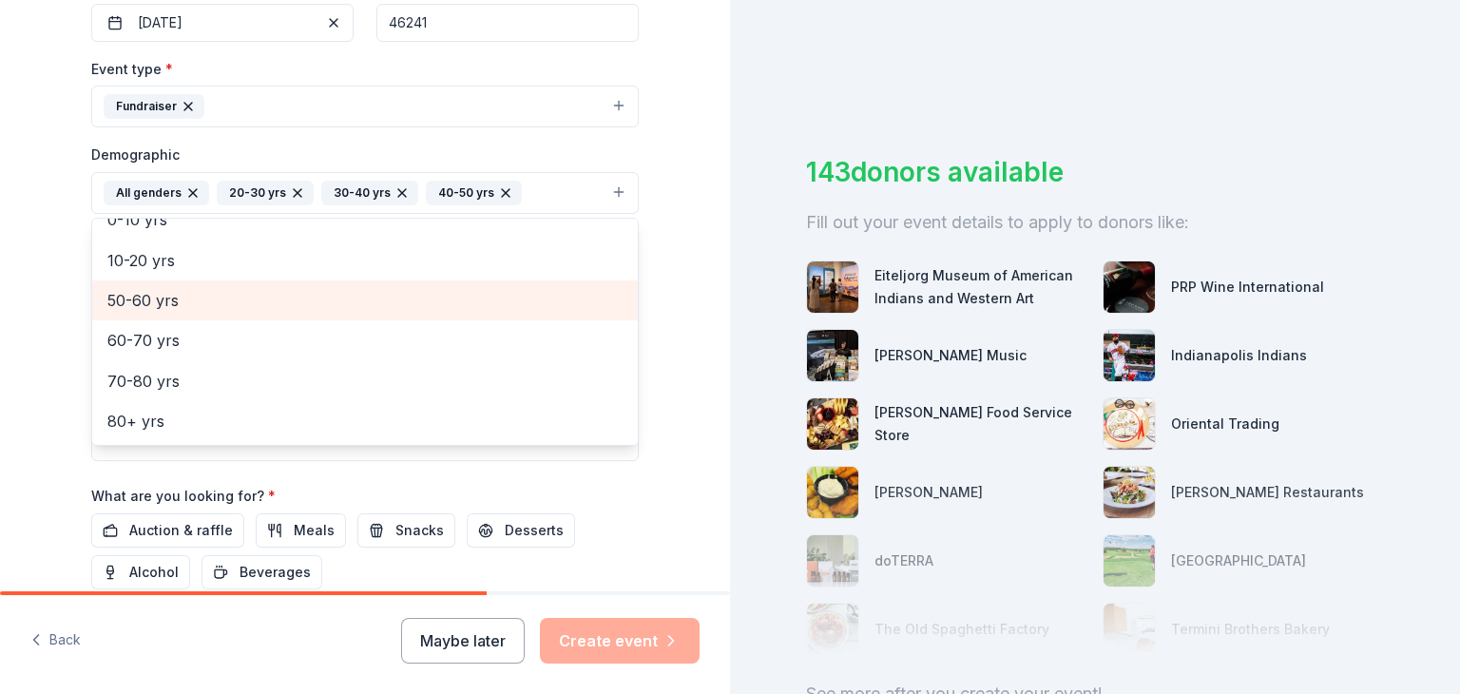
click at [148, 300] on span "50-60 yrs" at bounding box center [364, 300] width 515 height 25
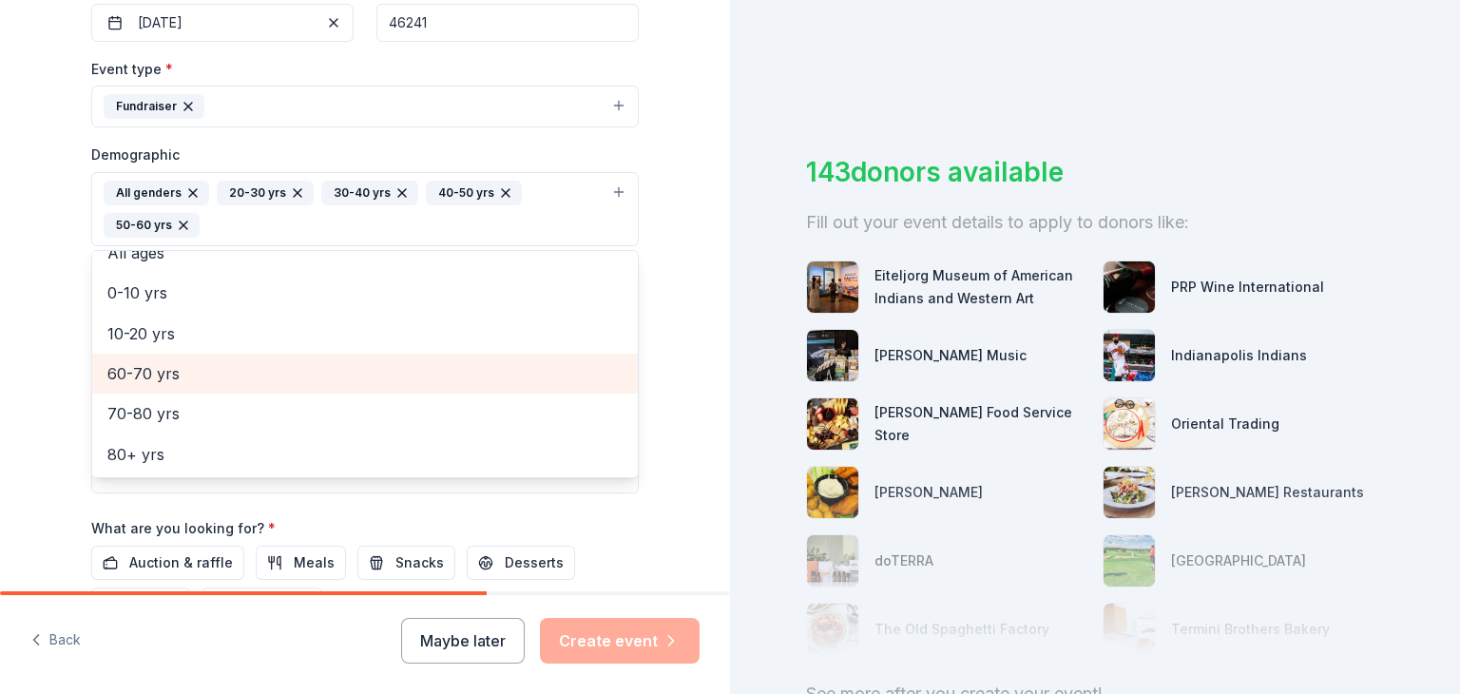
click at [145, 366] on span "60-70 yrs" at bounding box center [364, 373] width 515 height 25
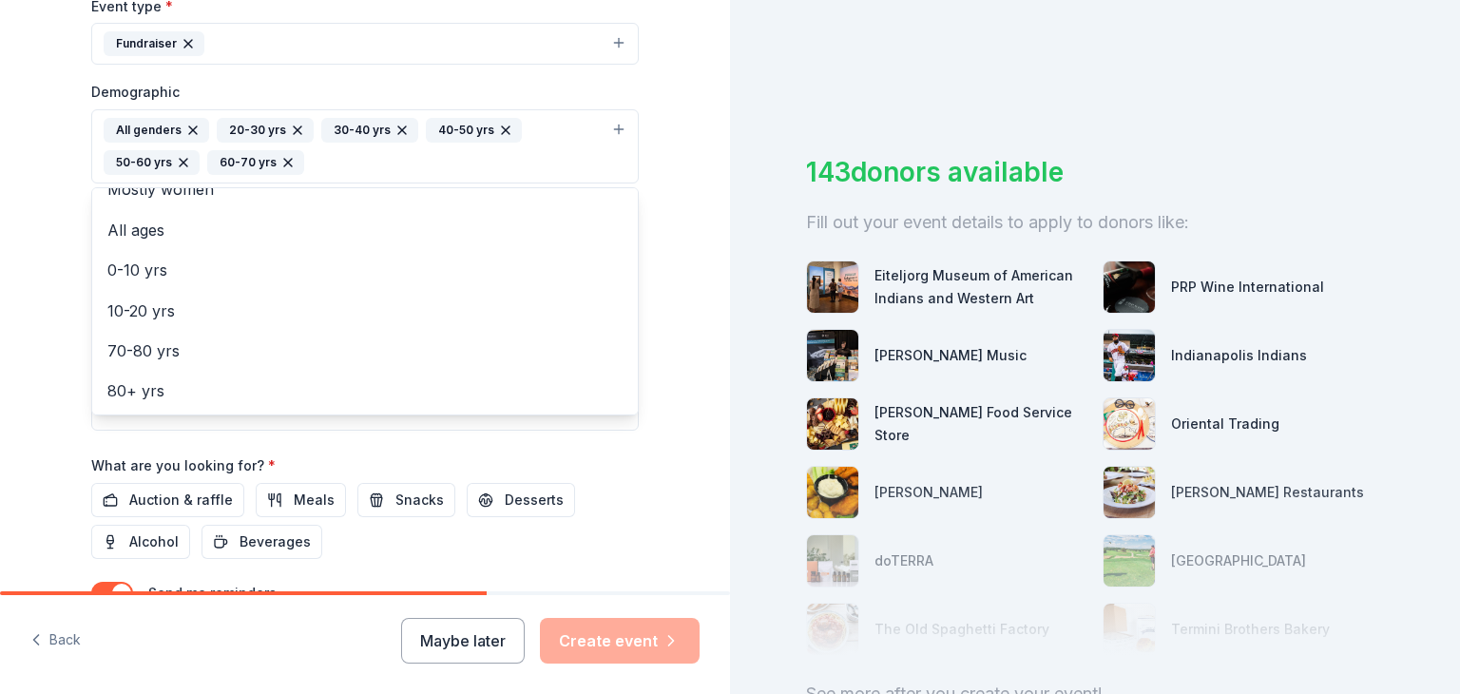
scroll to position [581, 0]
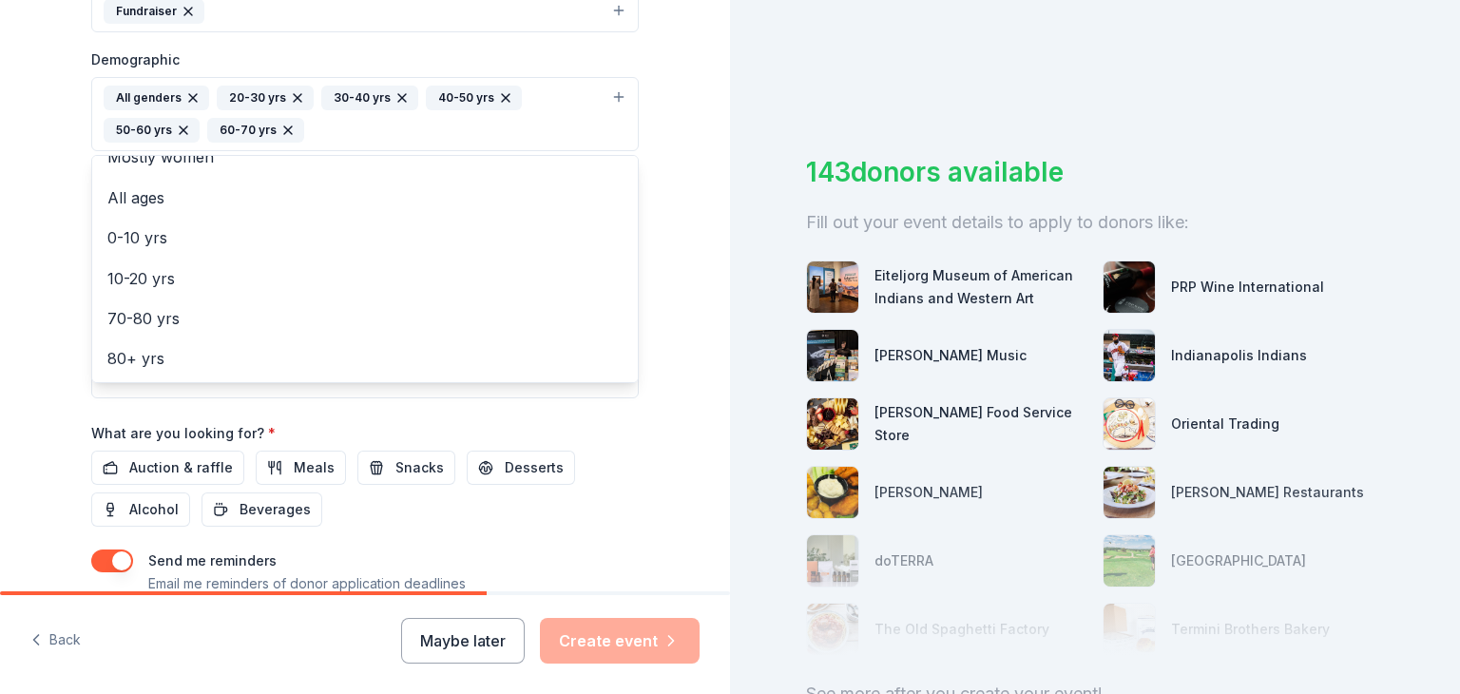
click at [163, 474] on div "Event name * Giants of Trivia 16 /100 Event website [URL][DOMAIN_NAME][PERSON_N…" at bounding box center [365, 172] width 548 height 915
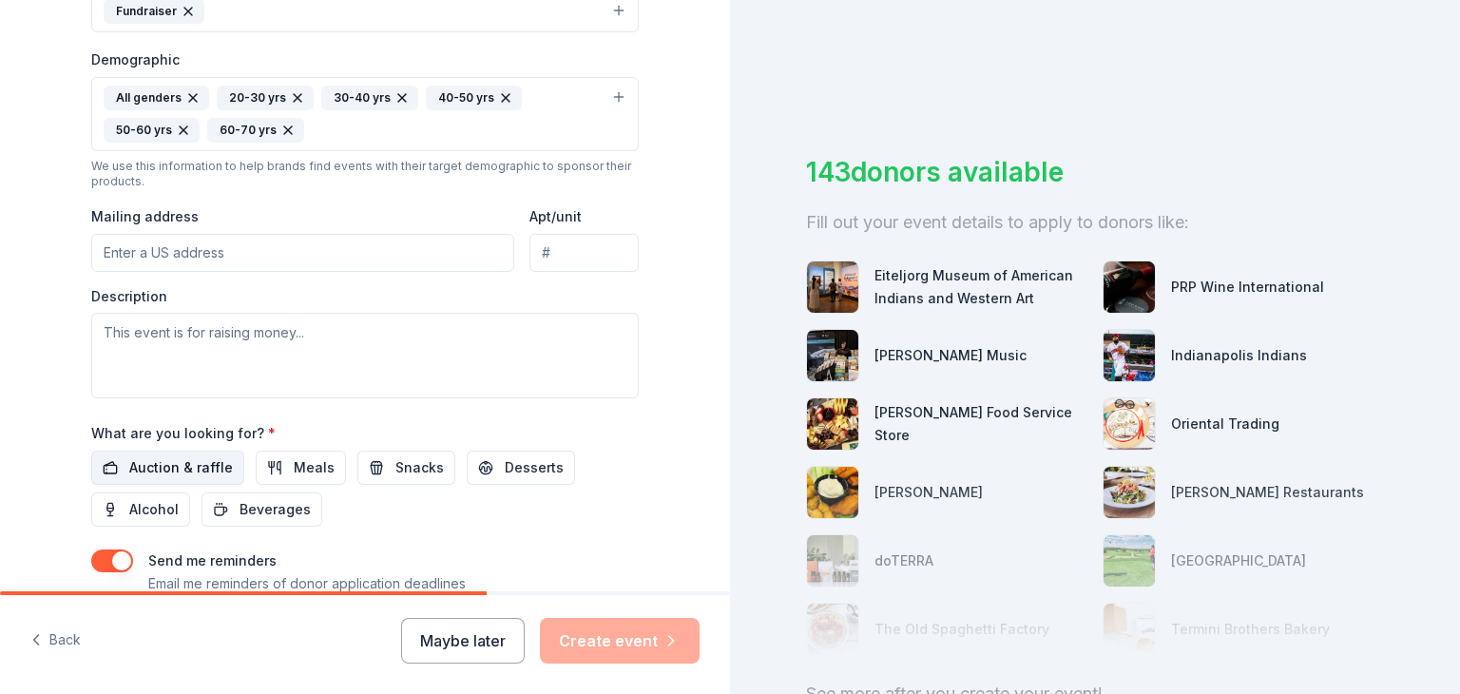
click at [153, 463] on span "Auction & raffle" at bounding box center [181, 467] width 104 height 23
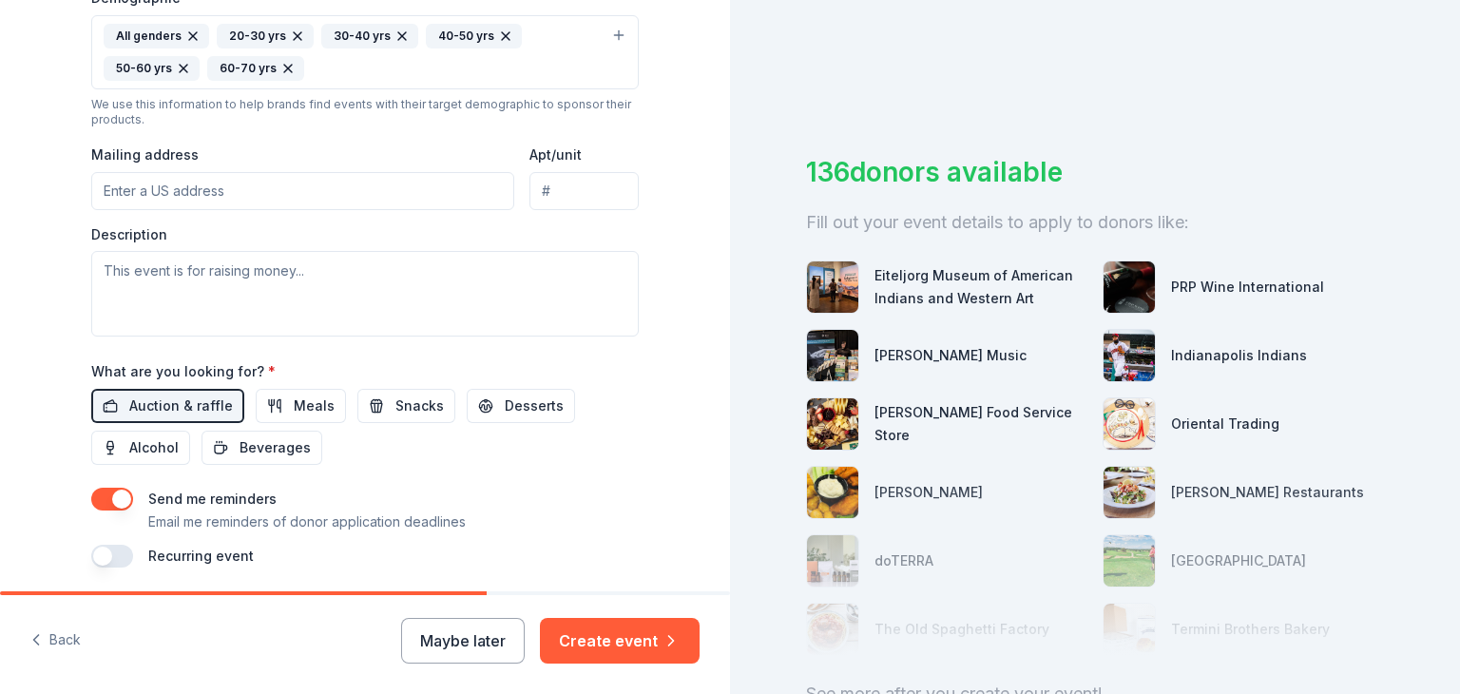
scroll to position [709, 0]
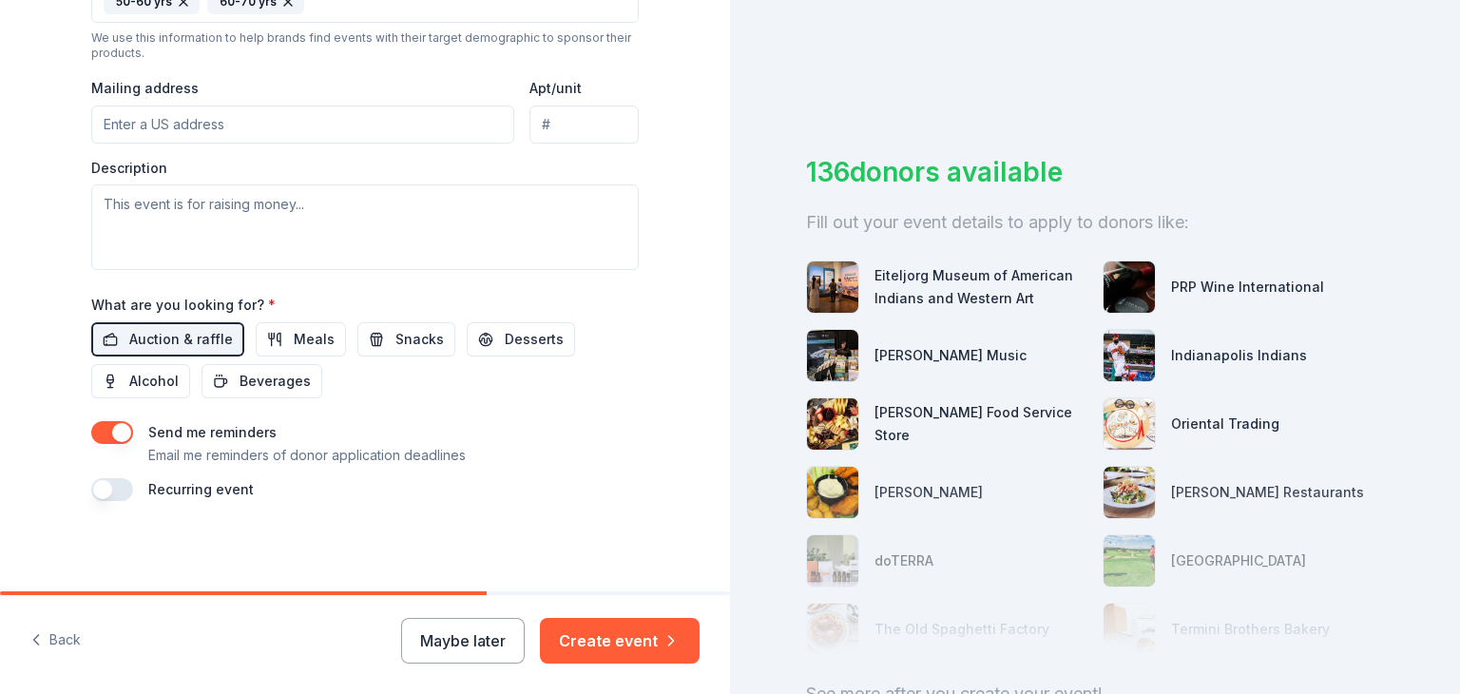
click at [108, 494] on button "button" at bounding box center [112, 489] width 42 height 23
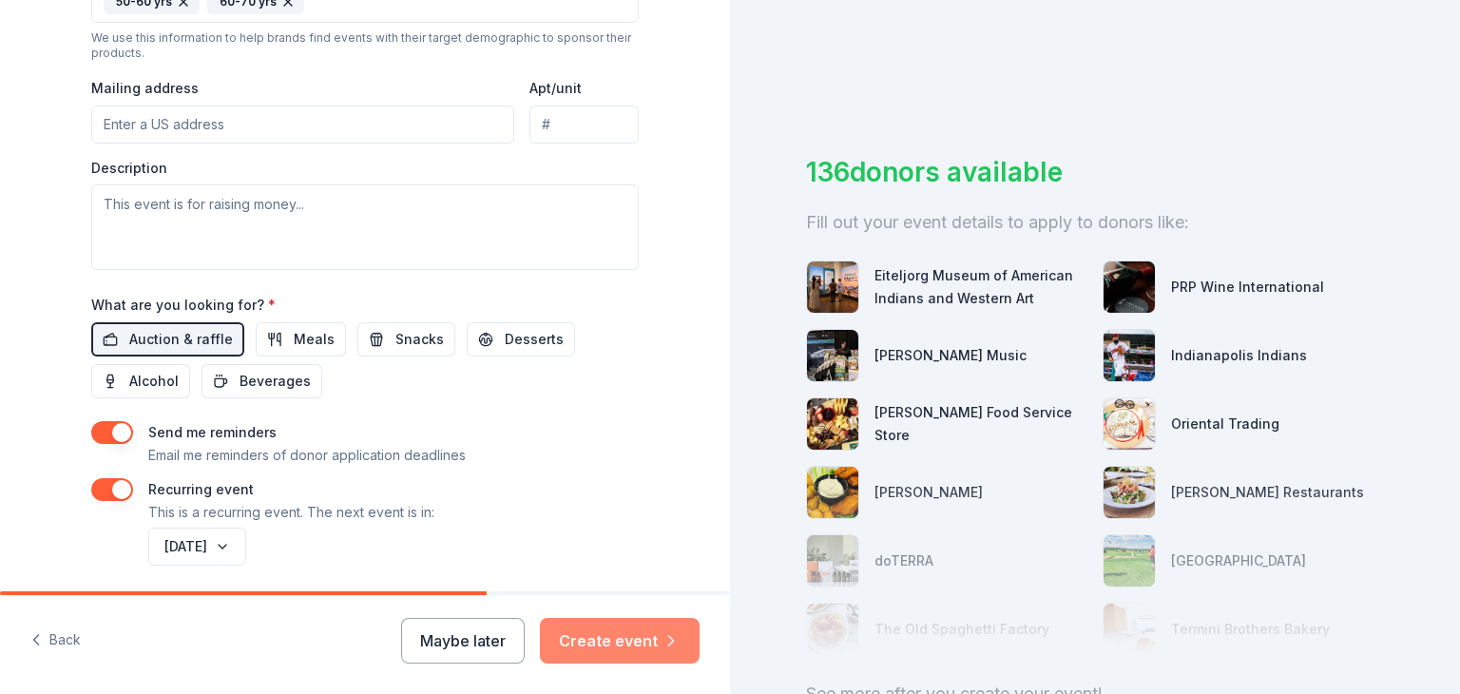
click at [611, 638] on button "Create event" at bounding box center [620, 641] width 160 height 46
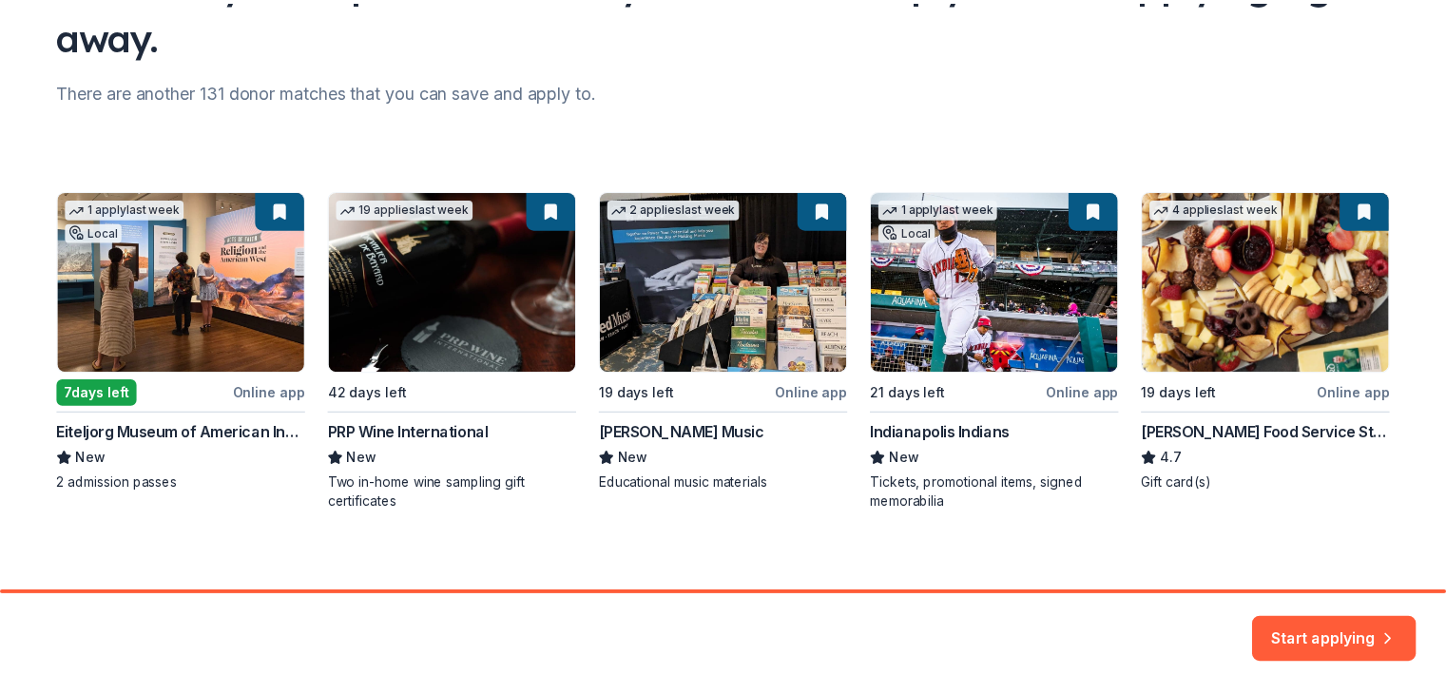
scroll to position [208, 0]
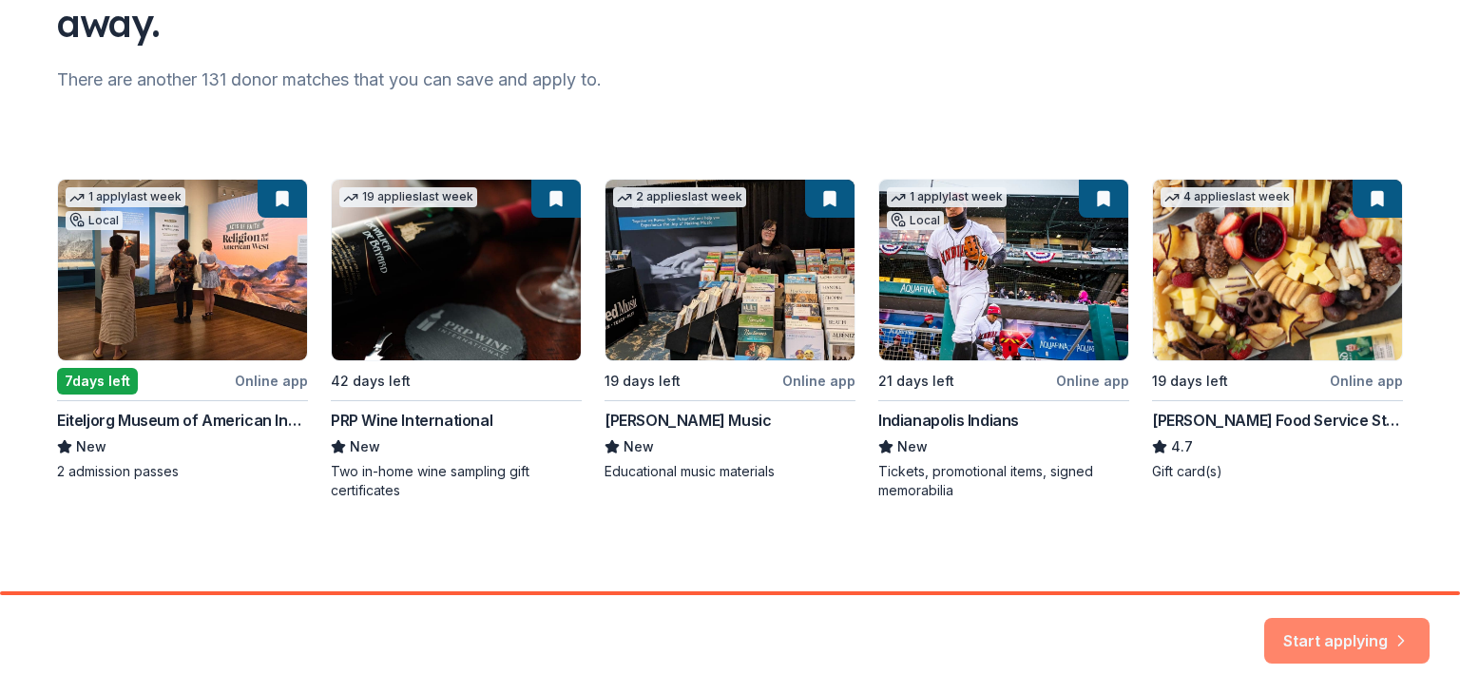
click at [1301, 632] on button "Start applying" at bounding box center [1347, 640] width 165 height 46
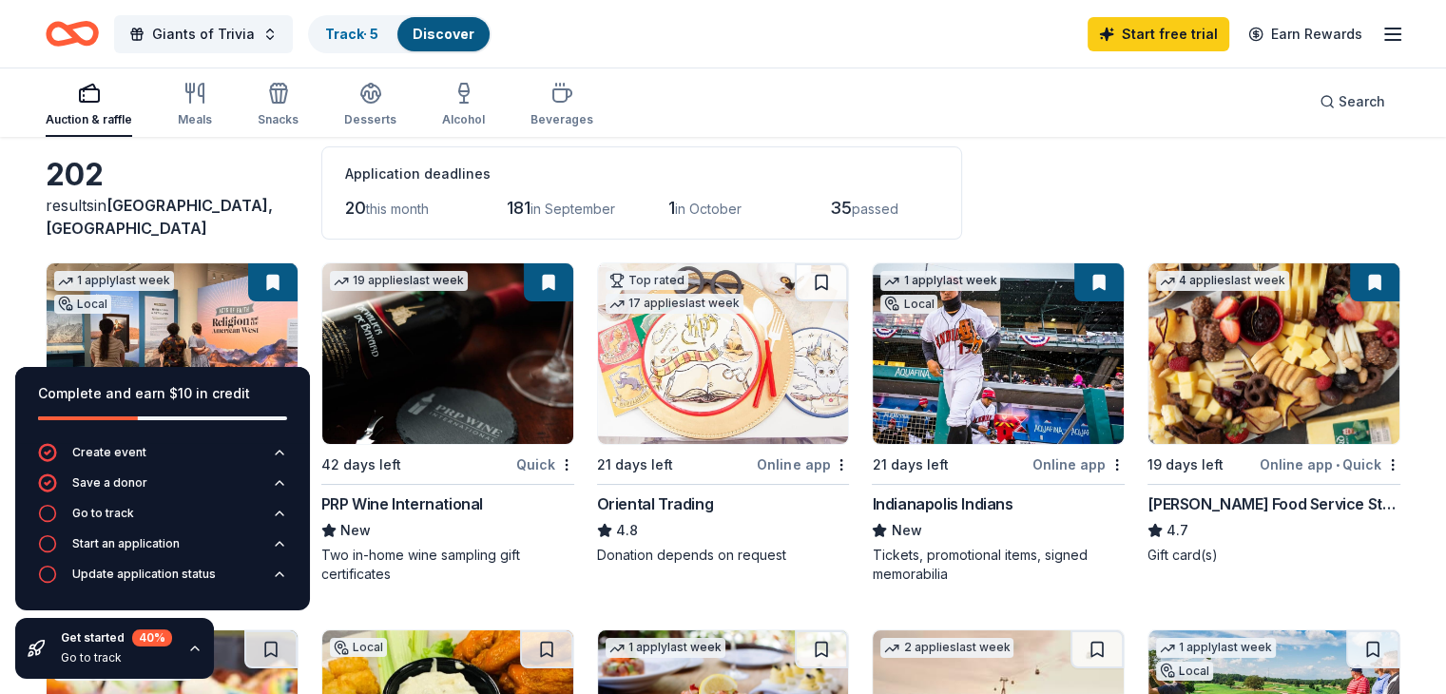
scroll to position [190, 0]
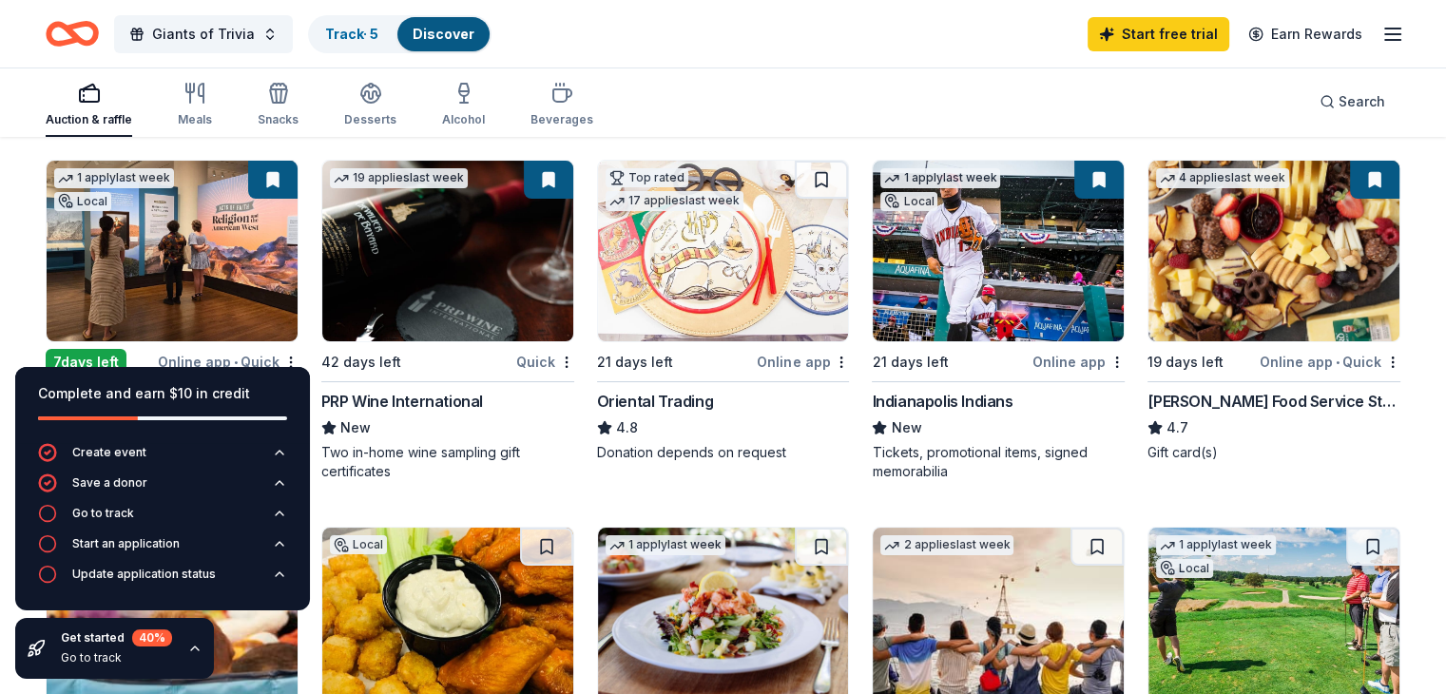
click at [1270, 256] on img at bounding box center [1274, 251] width 251 height 181
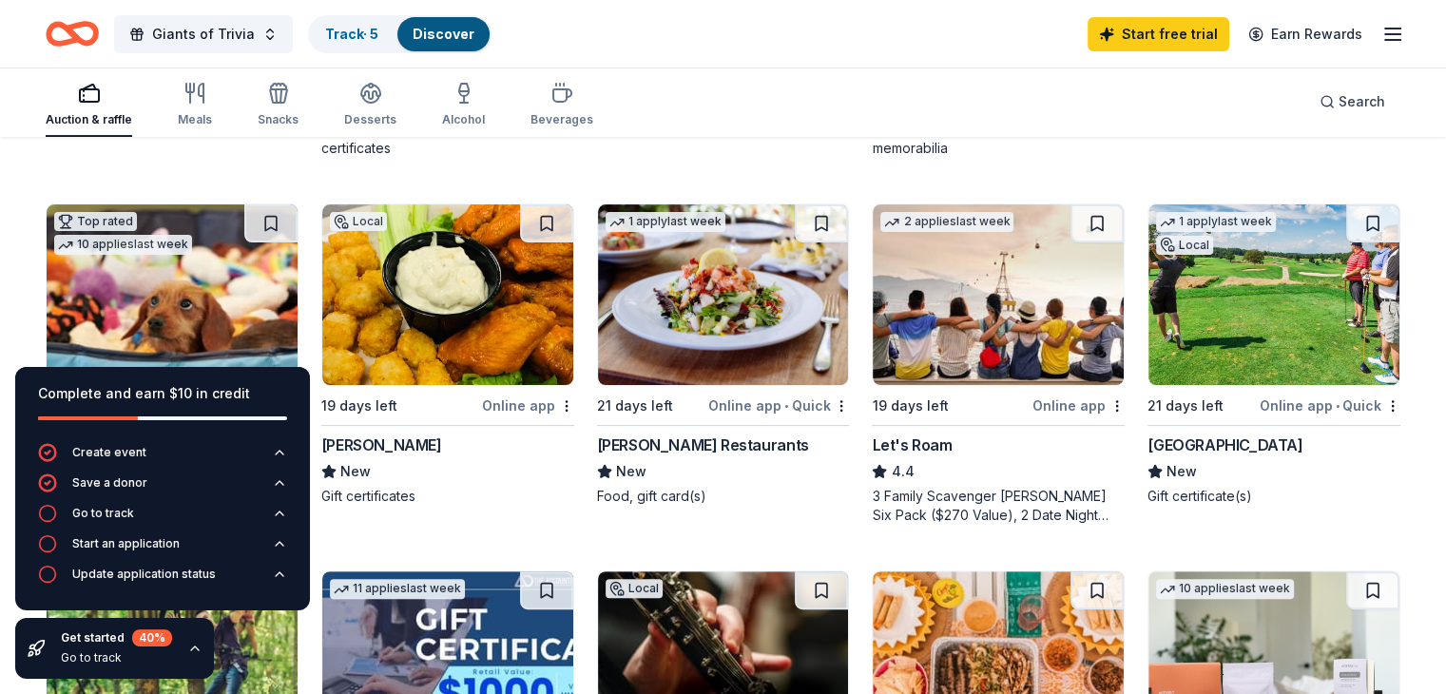
scroll to position [0, 0]
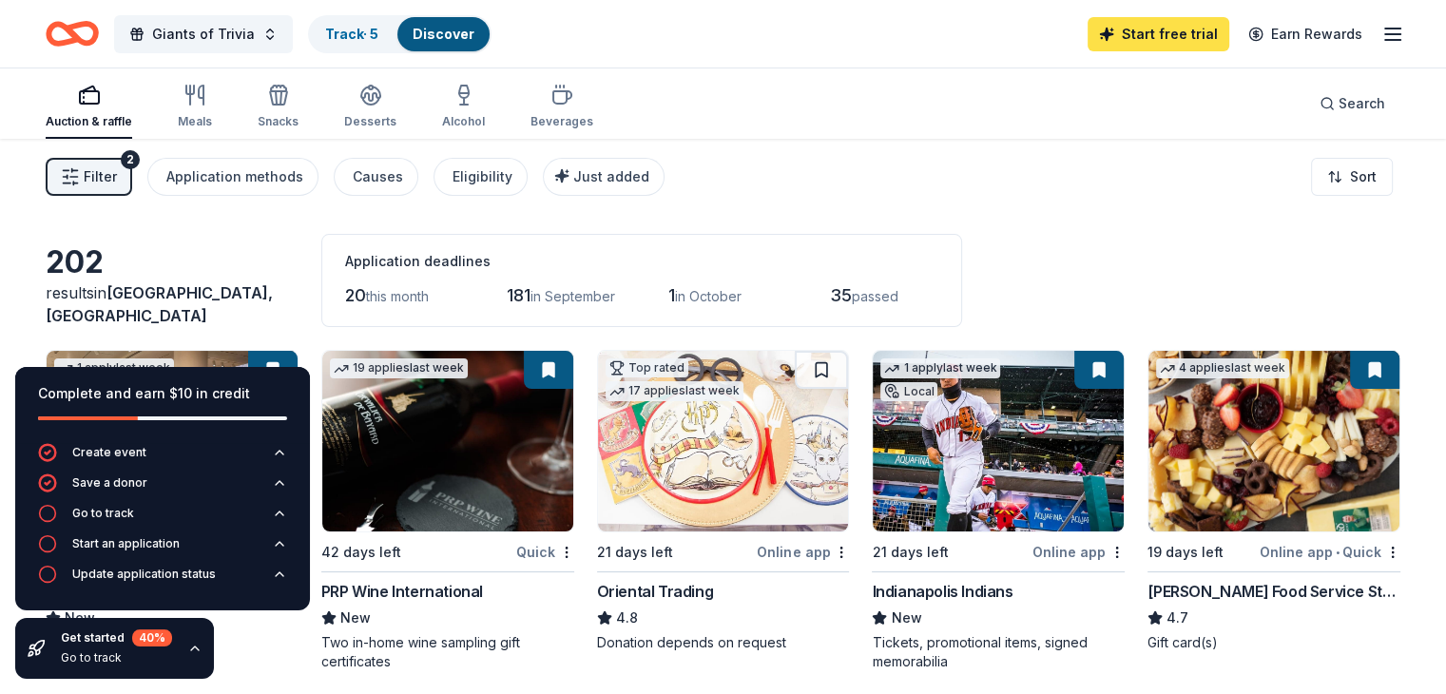
click at [1144, 39] on link "Start free trial" at bounding box center [1159, 34] width 142 height 34
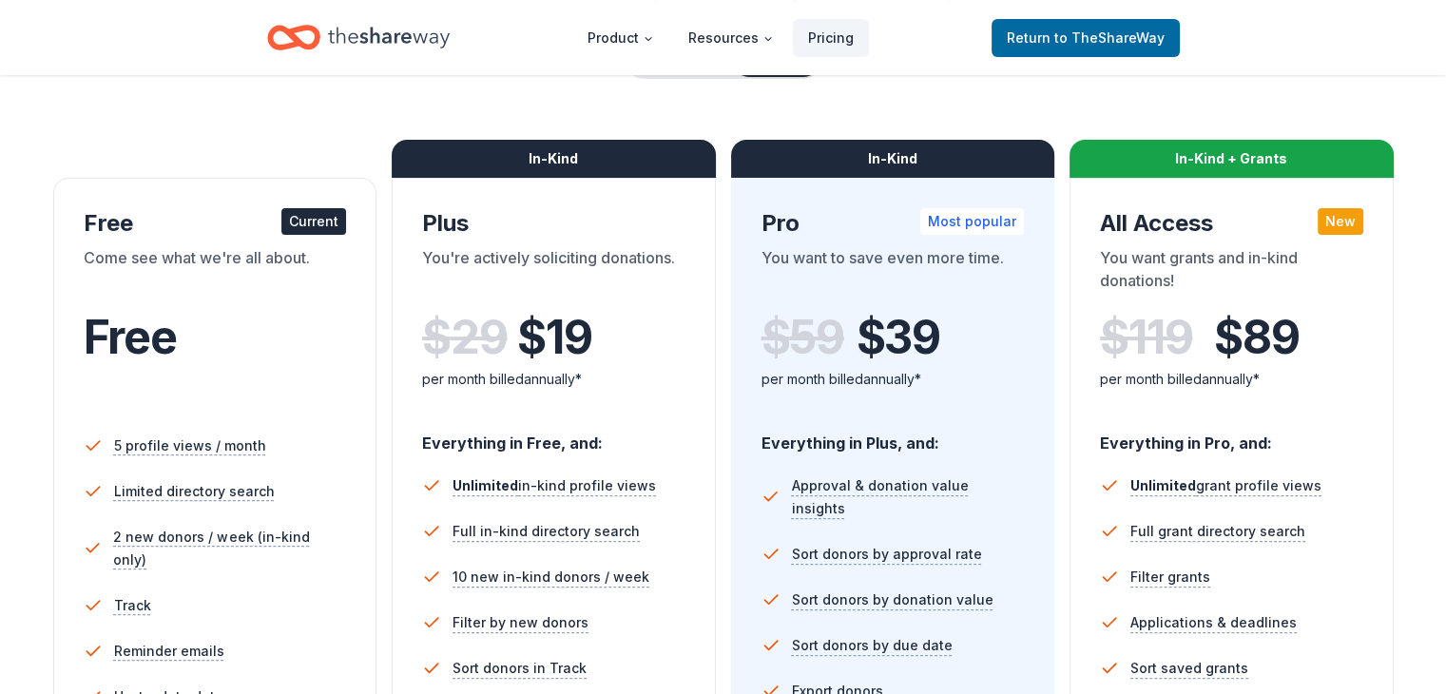
scroll to position [570, 0]
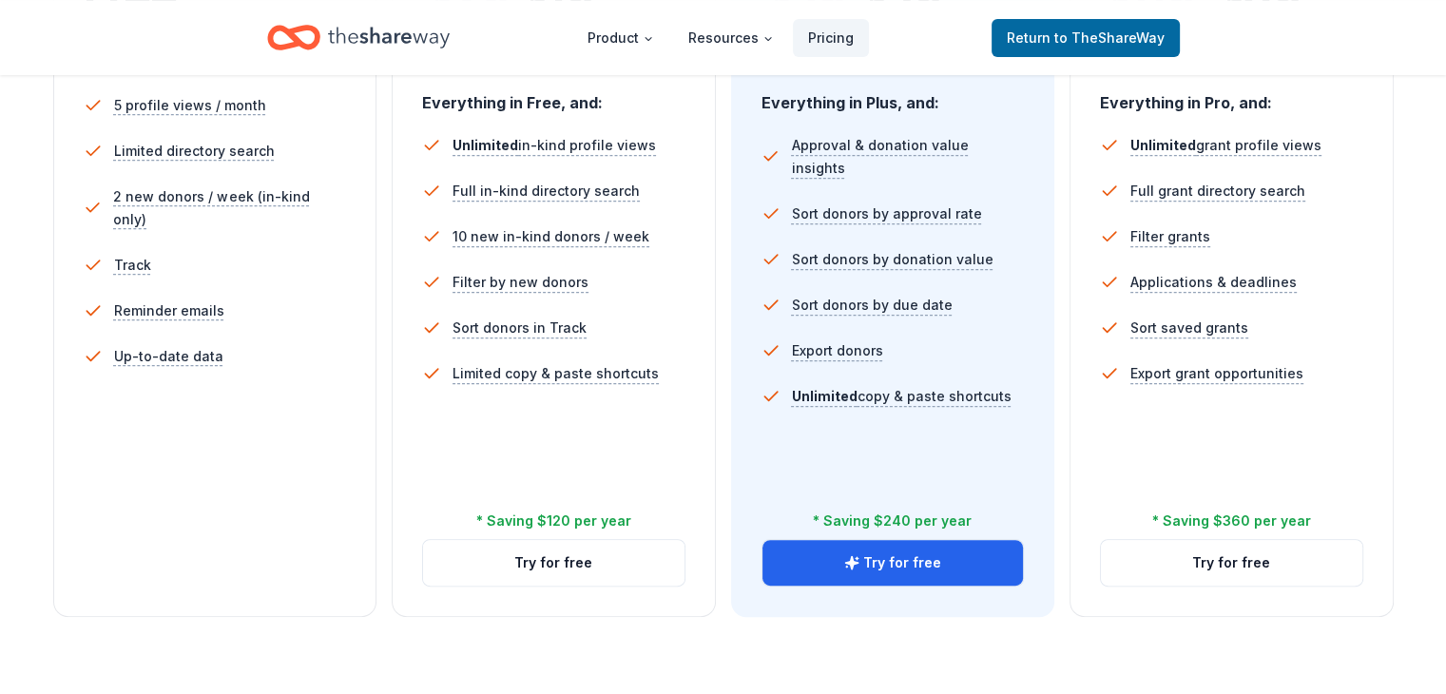
click at [300, 418] on div "5 profile views / month Limited directory search 2 new donors / week (in-kind o…" at bounding box center [215, 303] width 263 height 456
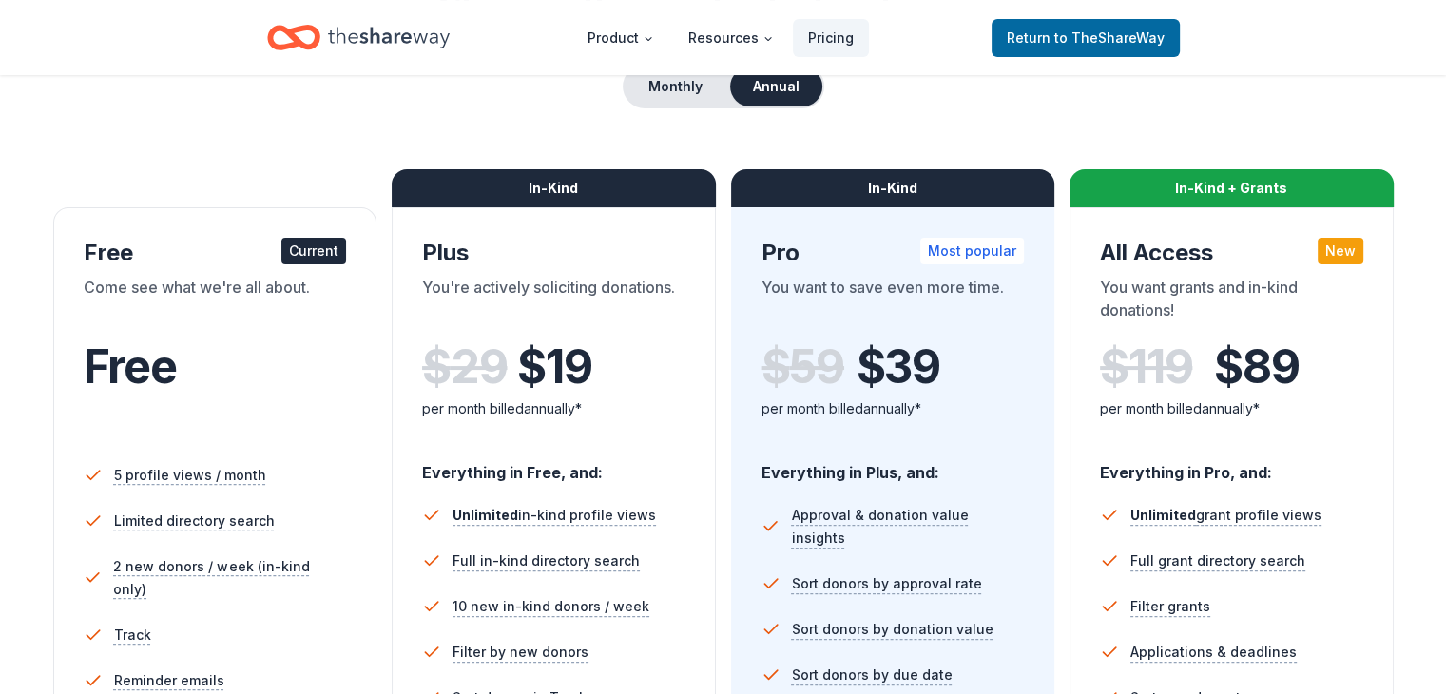
scroll to position [190, 0]
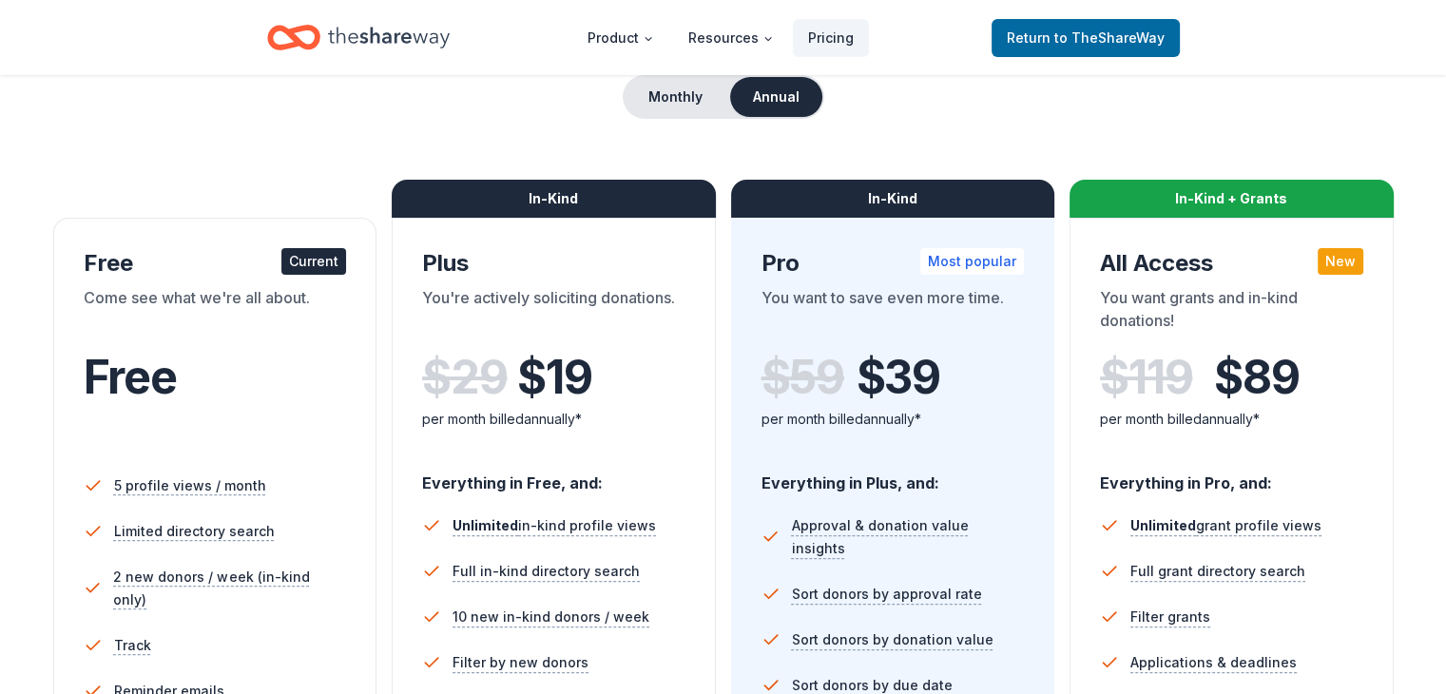
click at [238, 243] on div "Free Current Come see what we're all about. Free 5 profile views / month Limite…" at bounding box center [215, 608] width 324 height 780
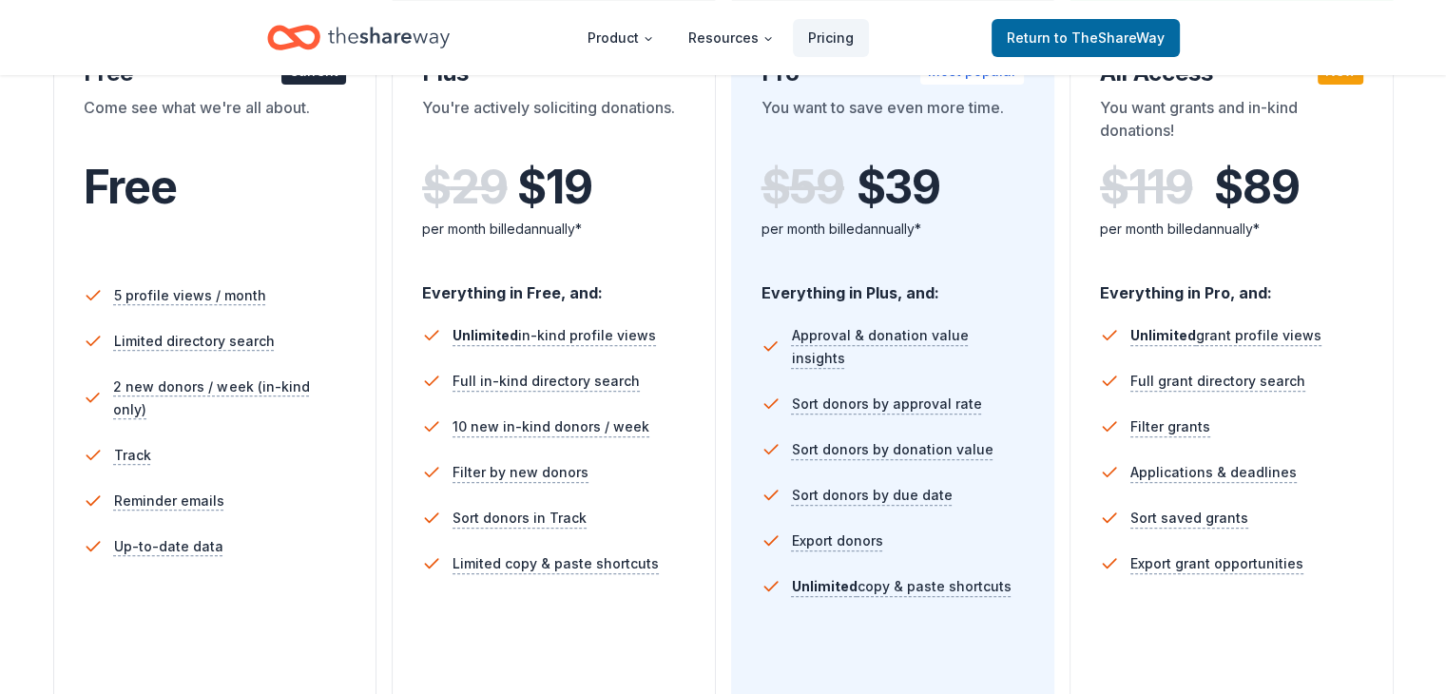
scroll to position [0, 0]
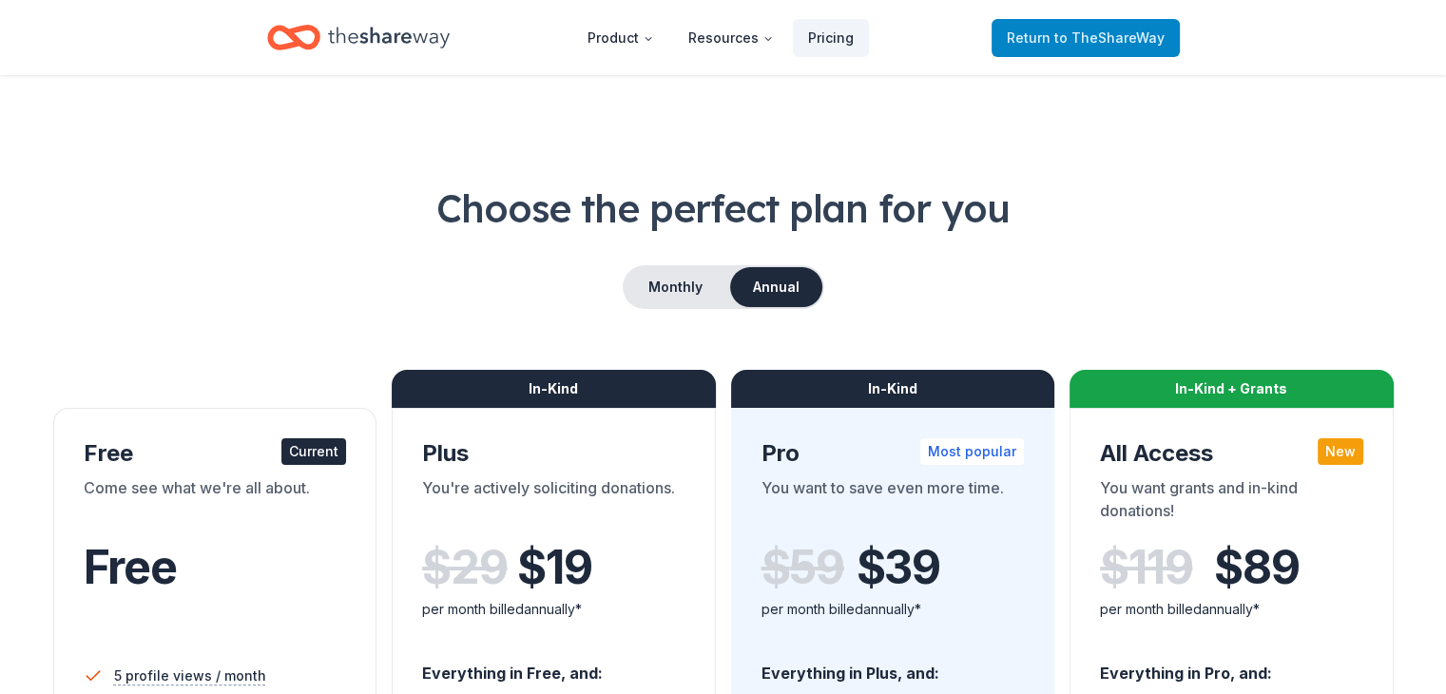
click at [1053, 42] on span "Return to TheShareWay" at bounding box center [1086, 38] width 158 height 23
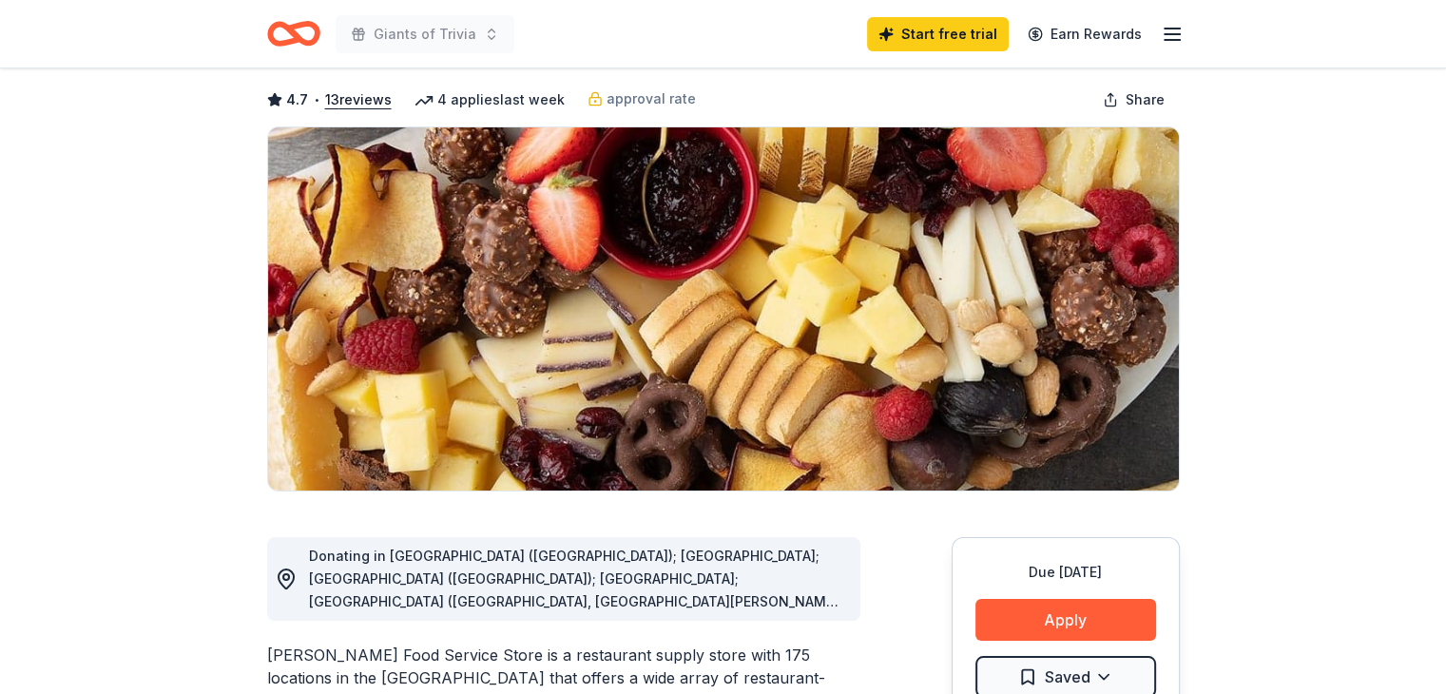
scroll to position [190, 0]
